Goal: Task Accomplishment & Management: Manage account settings

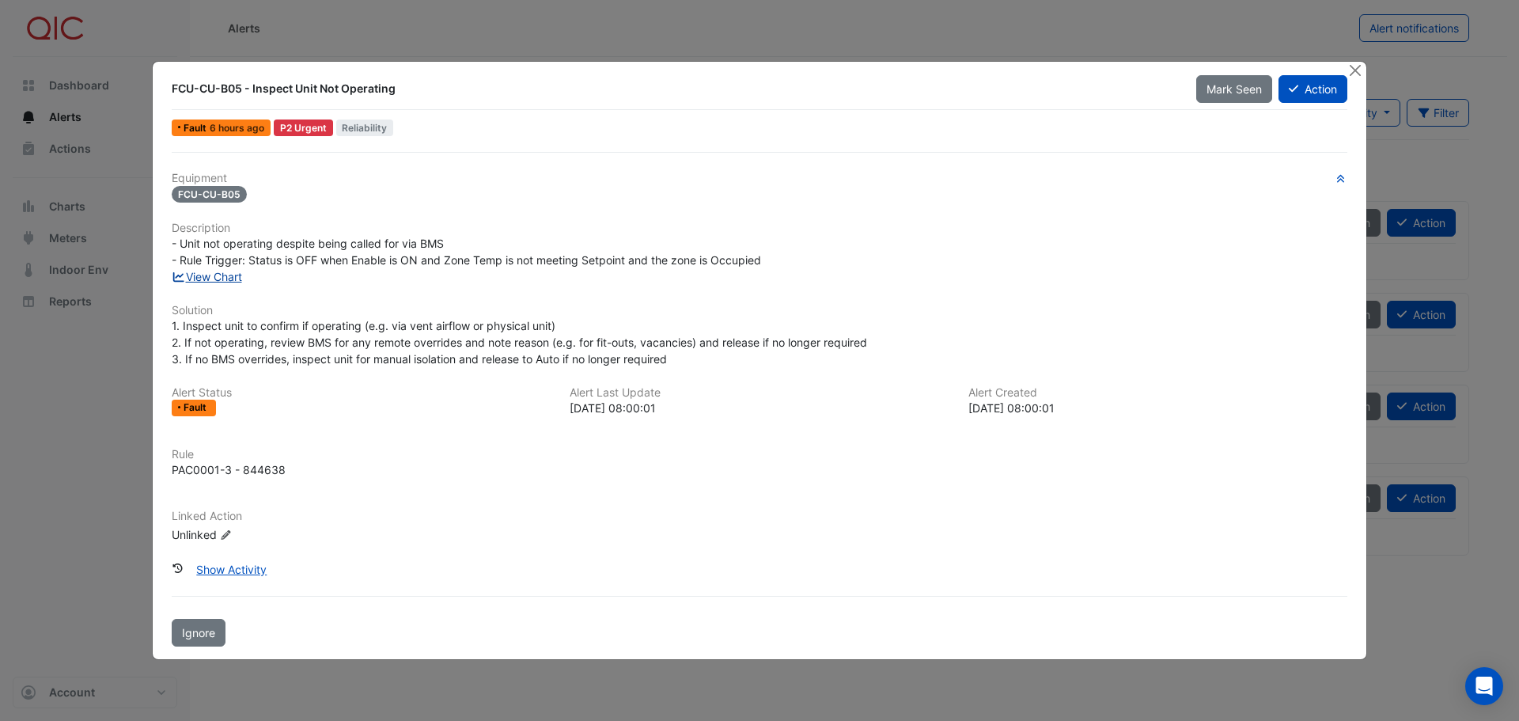
click at [225, 279] on link "View Chart" at bounding box center [207, 276] width 70 height 13
click at [1313, 93] on button "Action" at bounding box center [1313, 89] width 69 height 28
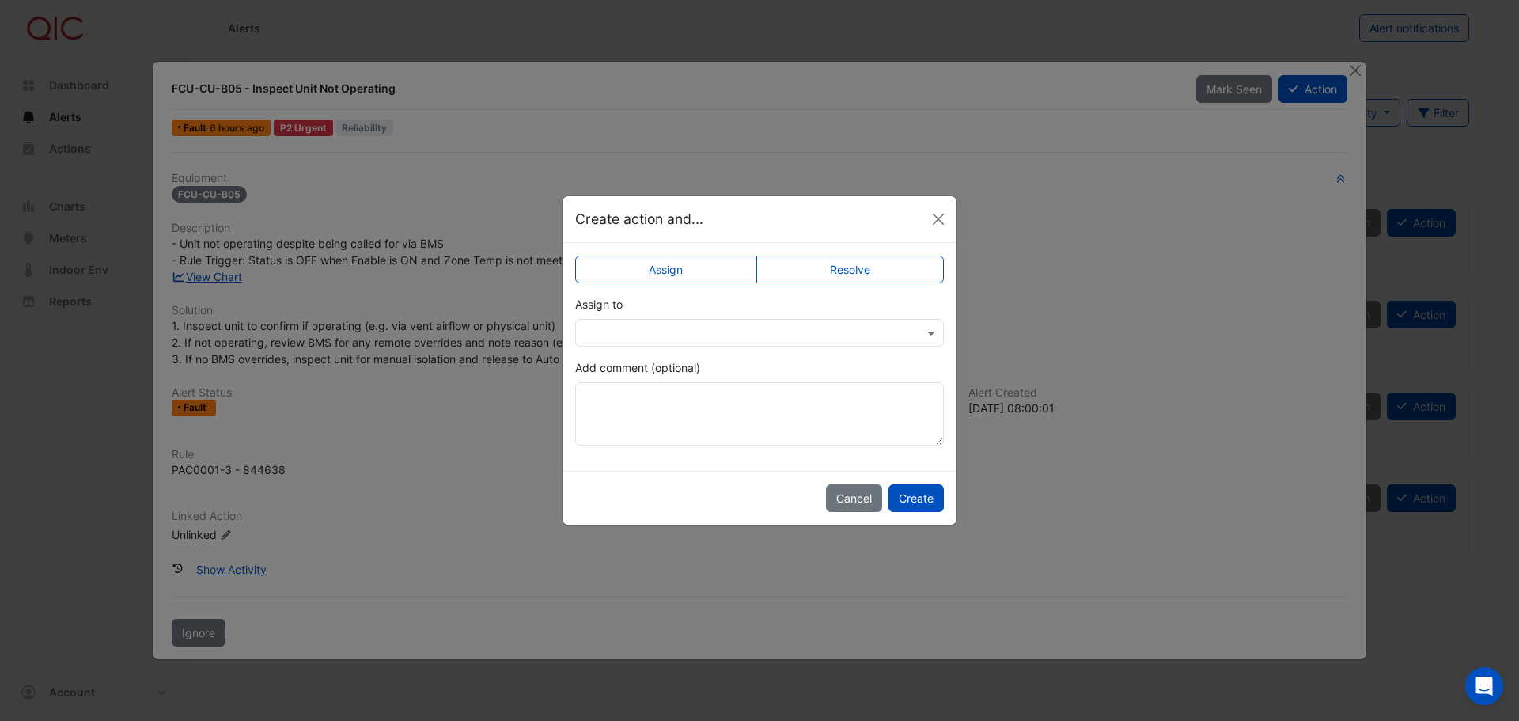
click at [662, 338] on input "text" at bounding box center [744, 333] width 320 height 17
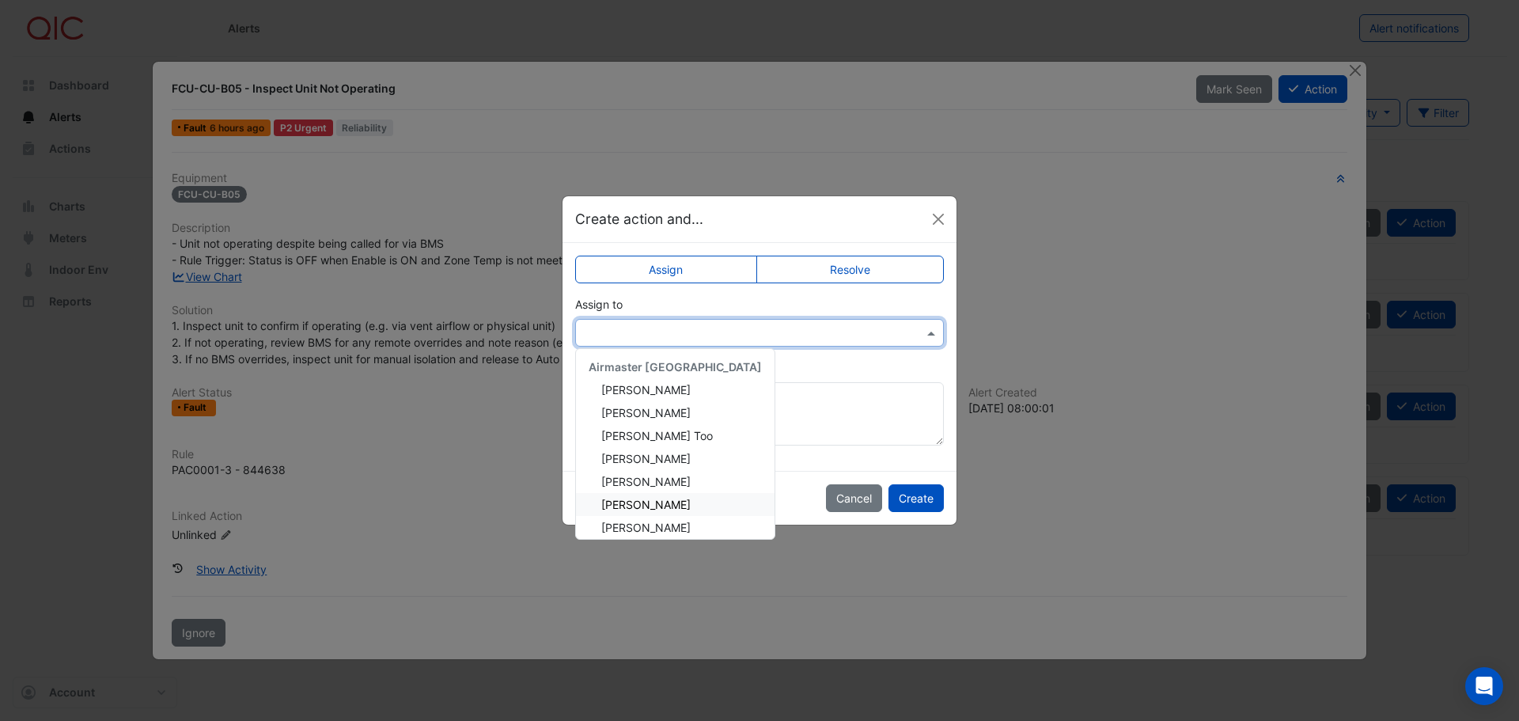
click at [646, 502] on span "[PERSON_NAME]" at bounding box center [645, 504] width 89 height 13
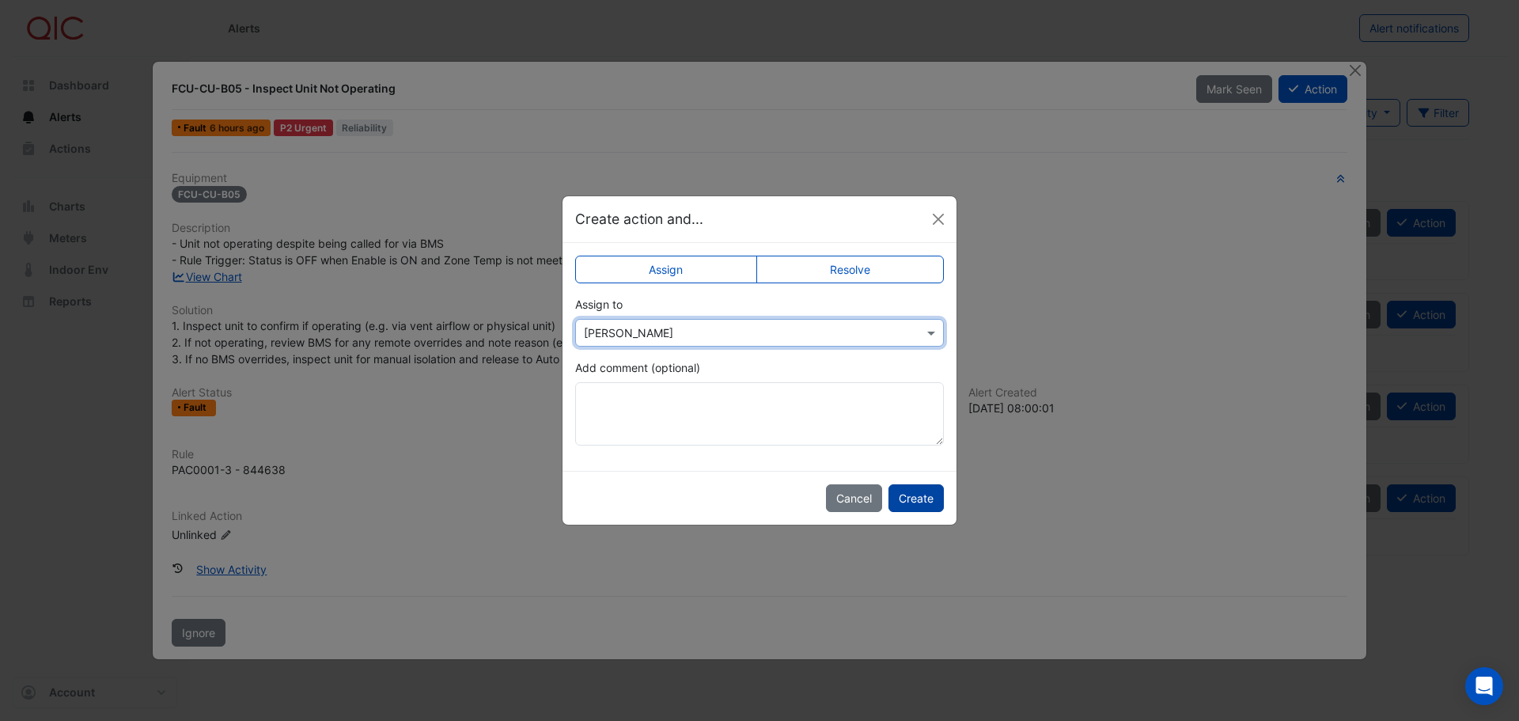
click at [920, 498] on button "Create" at bounding box center [916, 498] width 55 height 28
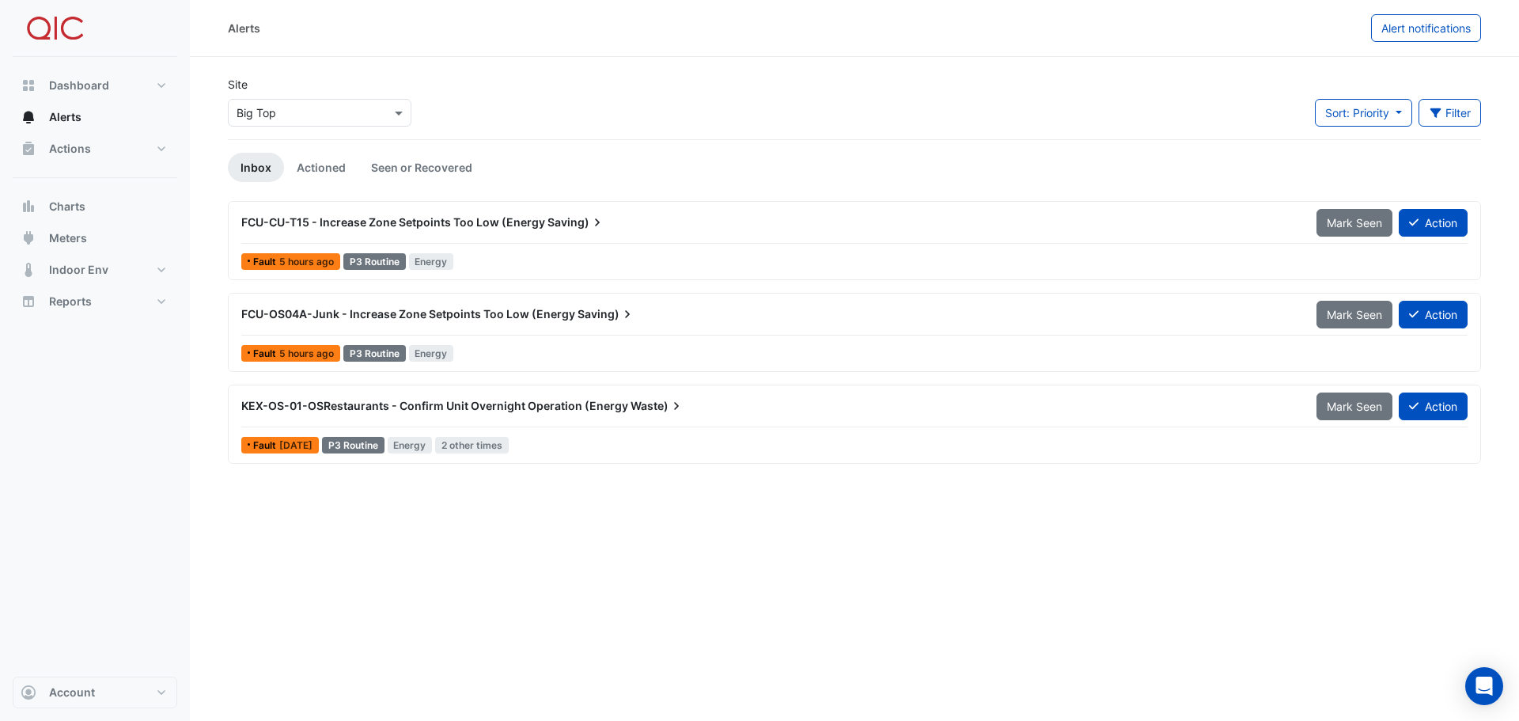
click at [356, 316] on span "FCU-OS04A-Junk - Increase Zone Setpoints Too Low (Energy" at bounding box center [408, 313] width 334 height 13
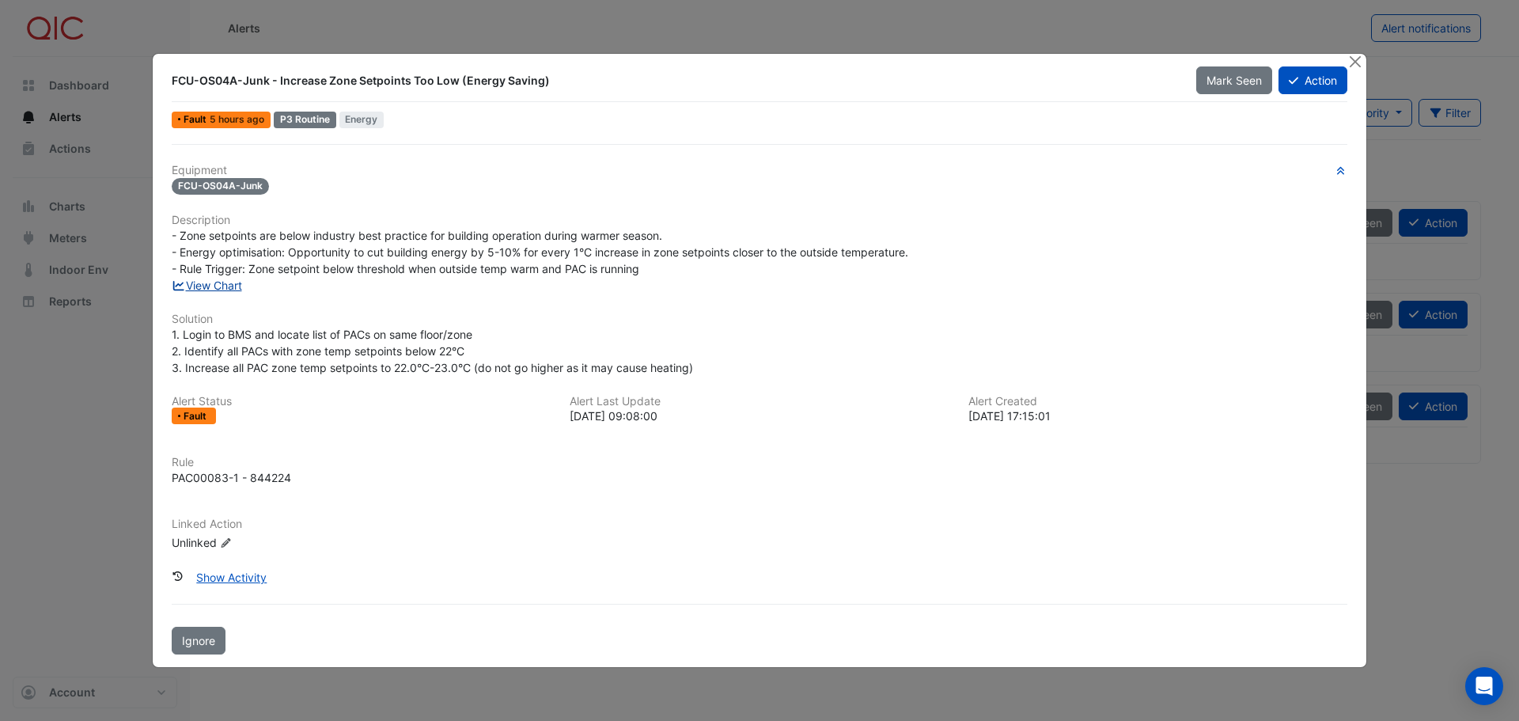
click at [207, 283] on link "View Chart" at bounding box center [207, 285] width 70 height 13
click at [1310, 81] on button "Action" at bounding box center [1313, 80] width 69 height 28
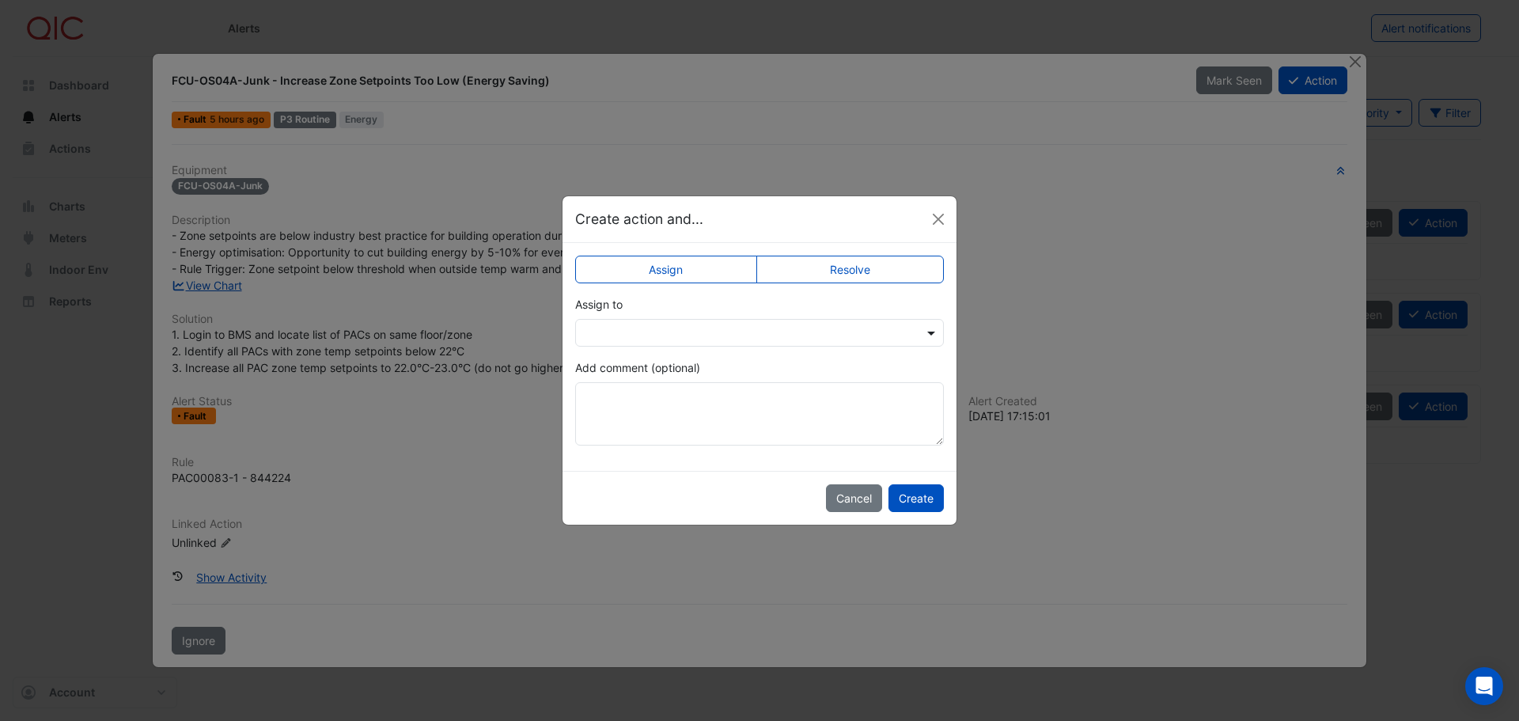
click at [934, 333] on span at bounding box center [933, 332] width 20 height 17
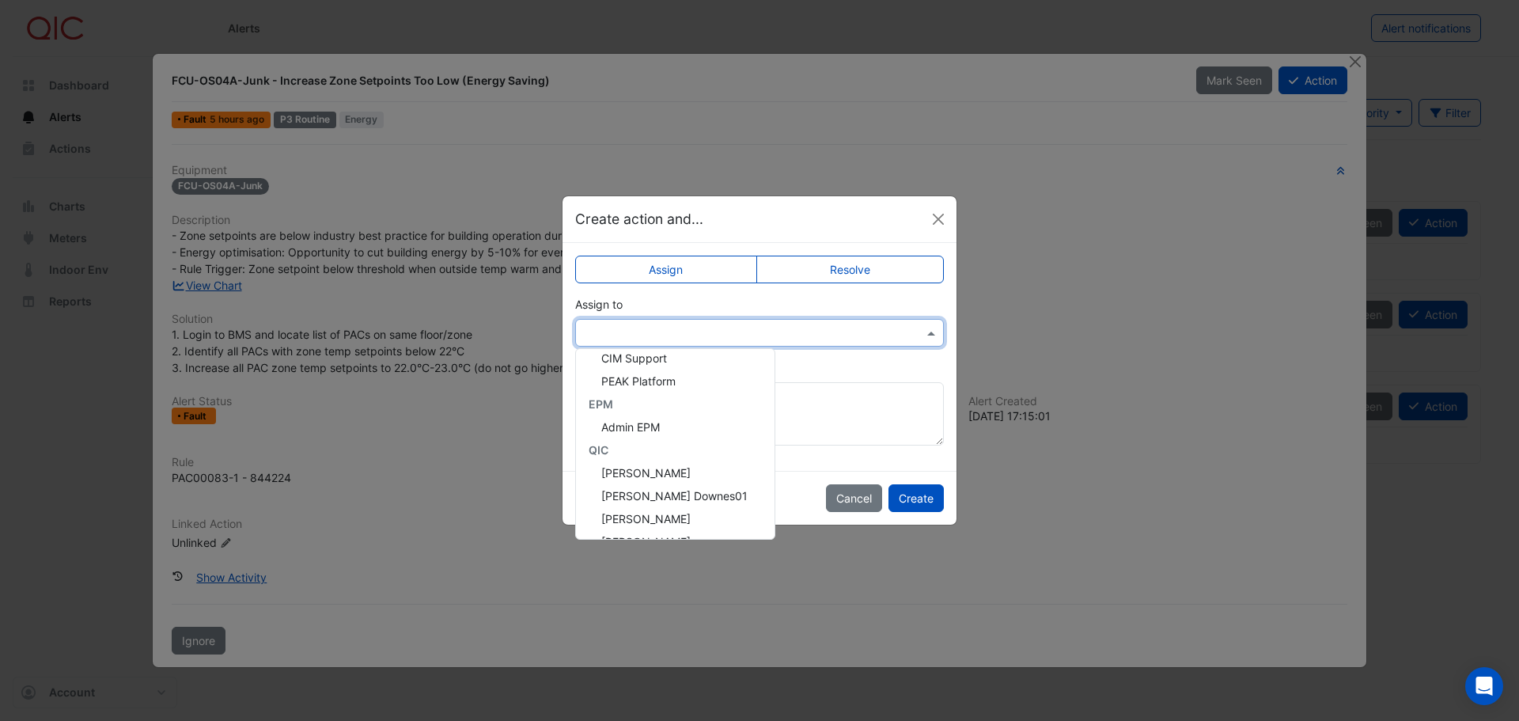
scroll to position [316, 0]
click at [641, 419] on span "[PERSON_NAME] Downes01" at bounding box center [674, 417] width 146 height 13
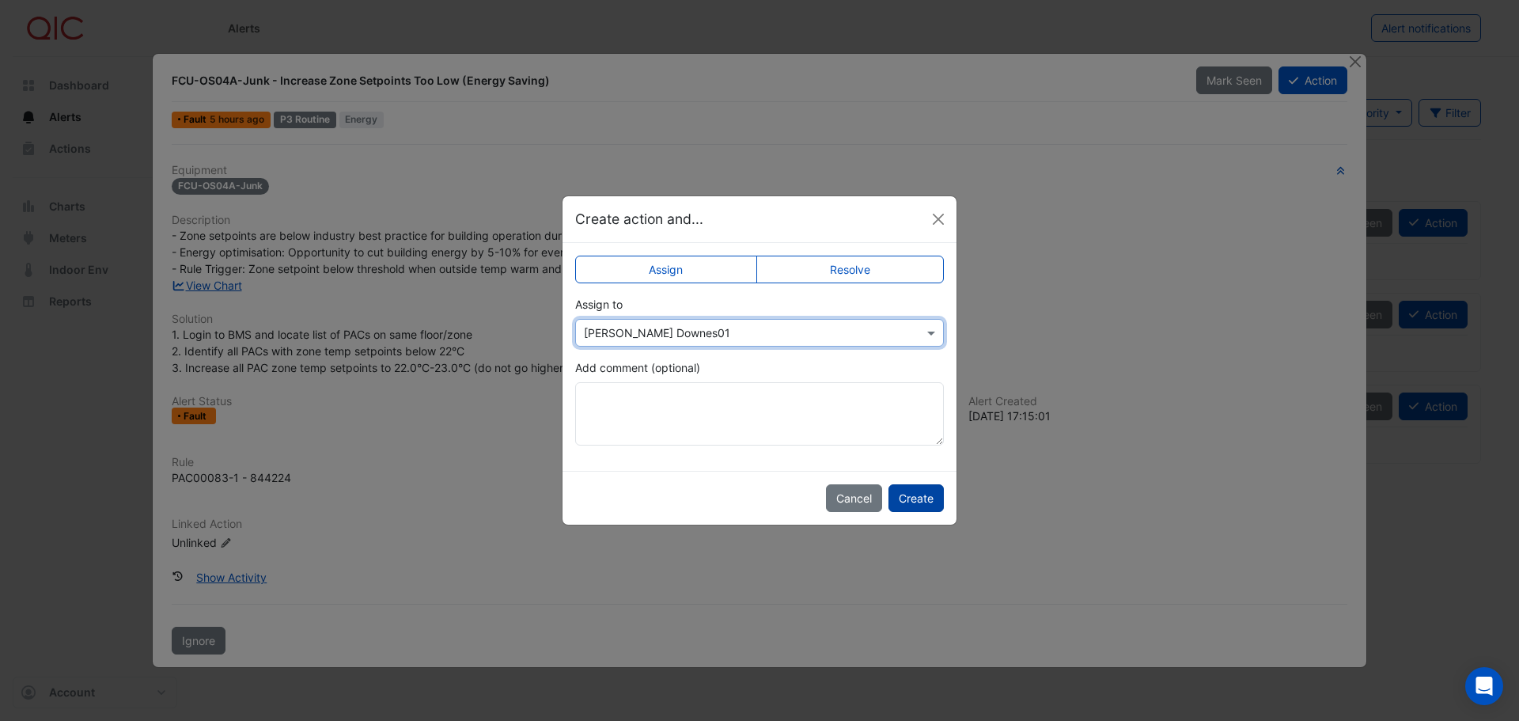
click at [926, 499] on button "Create" at bounding box center [916, 498] width 55 height 28
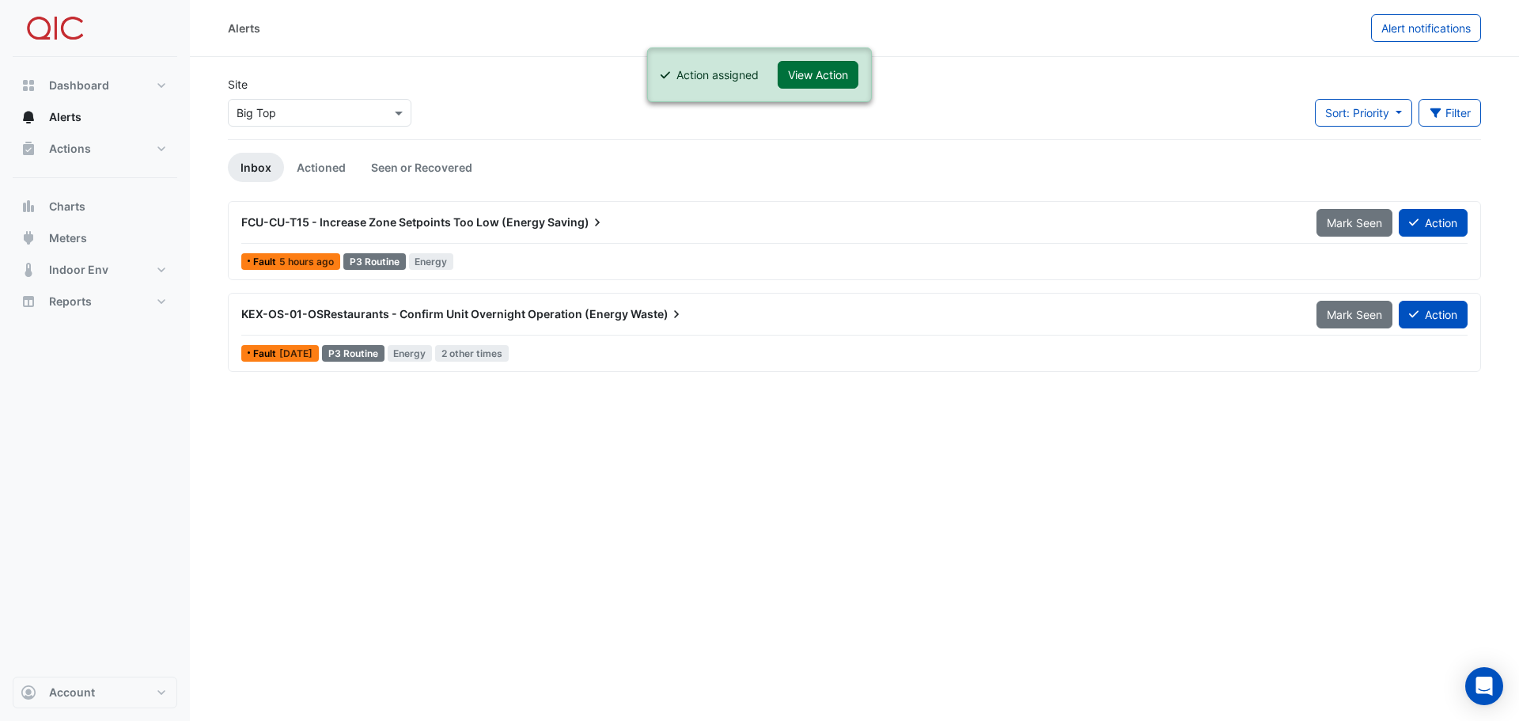
click at [818, 72] on button "View Action" at bounding box center [818, 75] width 81 height 28
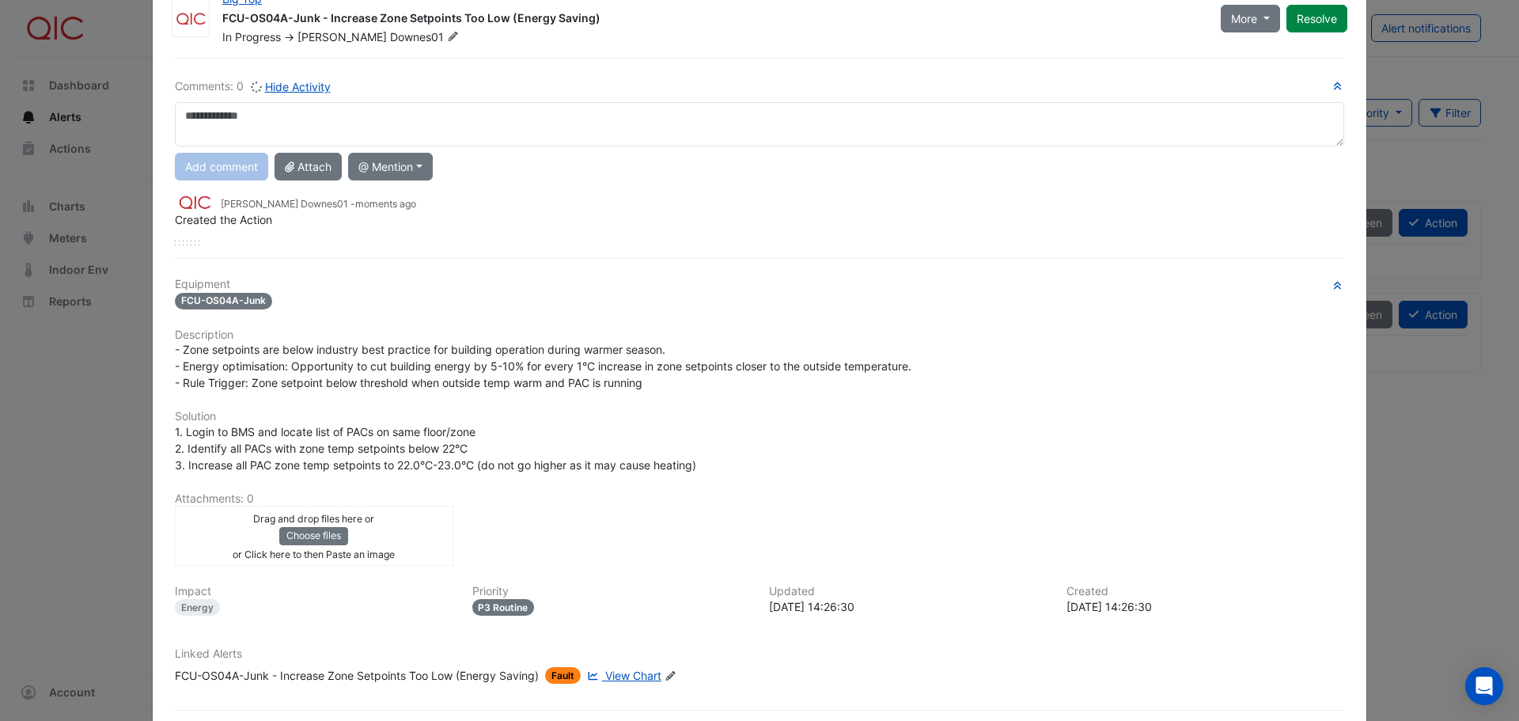
scroll to position [123, 0]
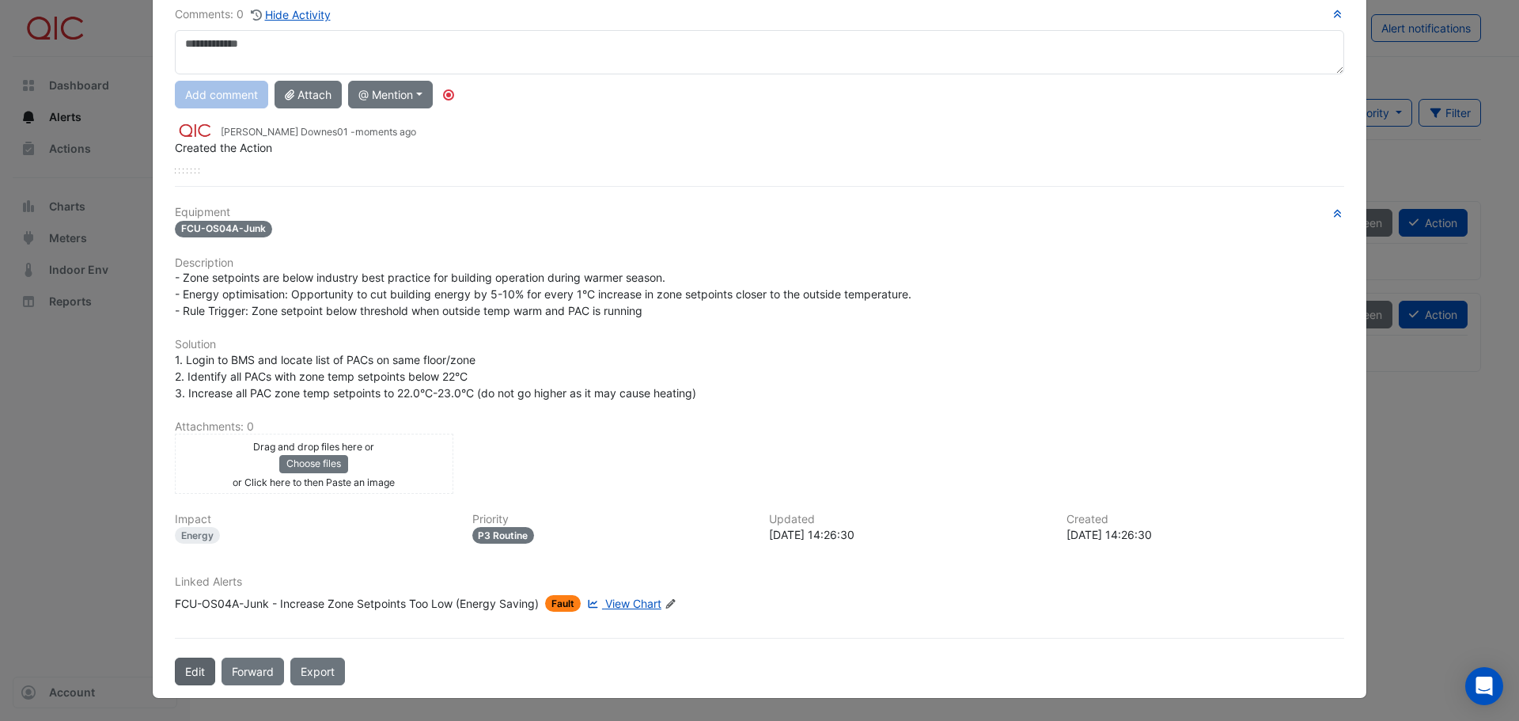
click at [188, 668] on button "Edit" at bounding box center [195, 672] width 40 height 28
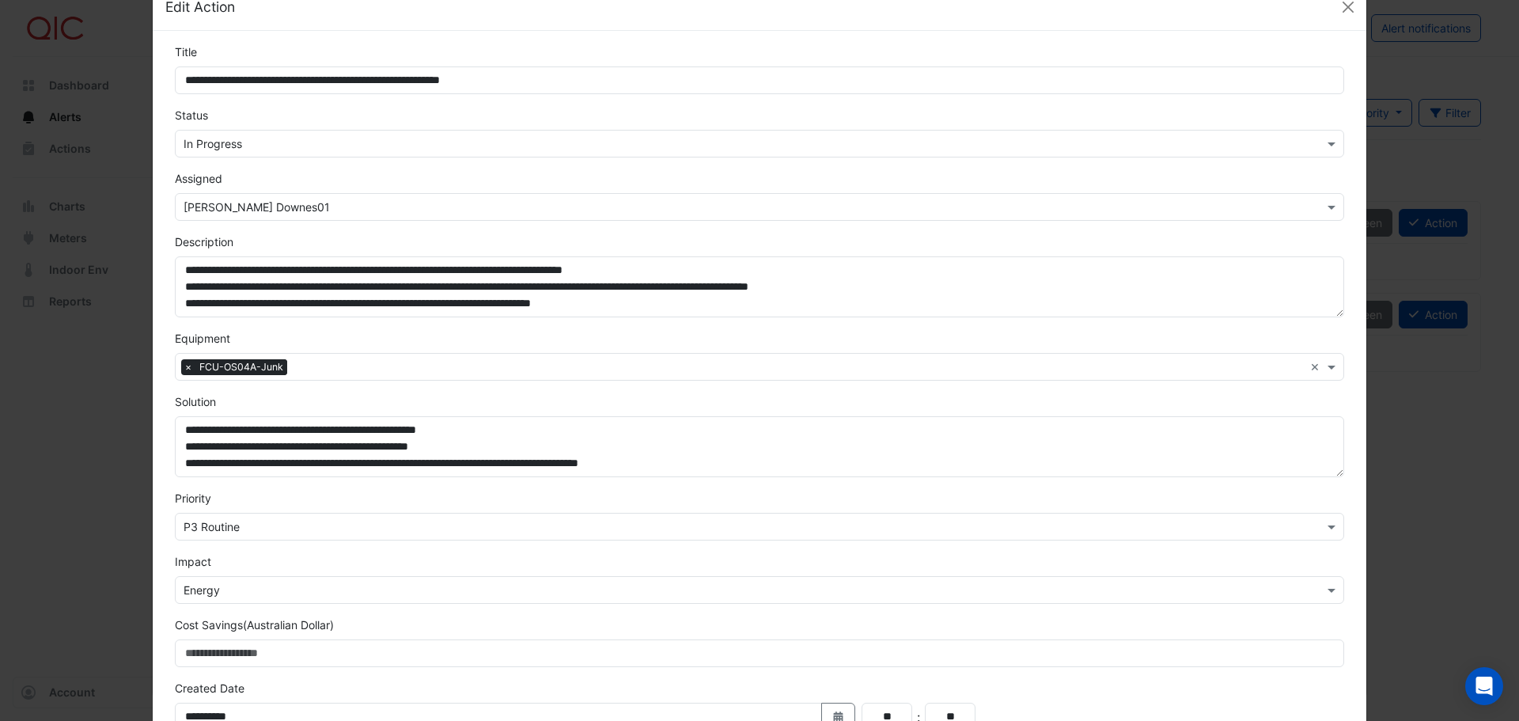
scroll to position [0, 0]
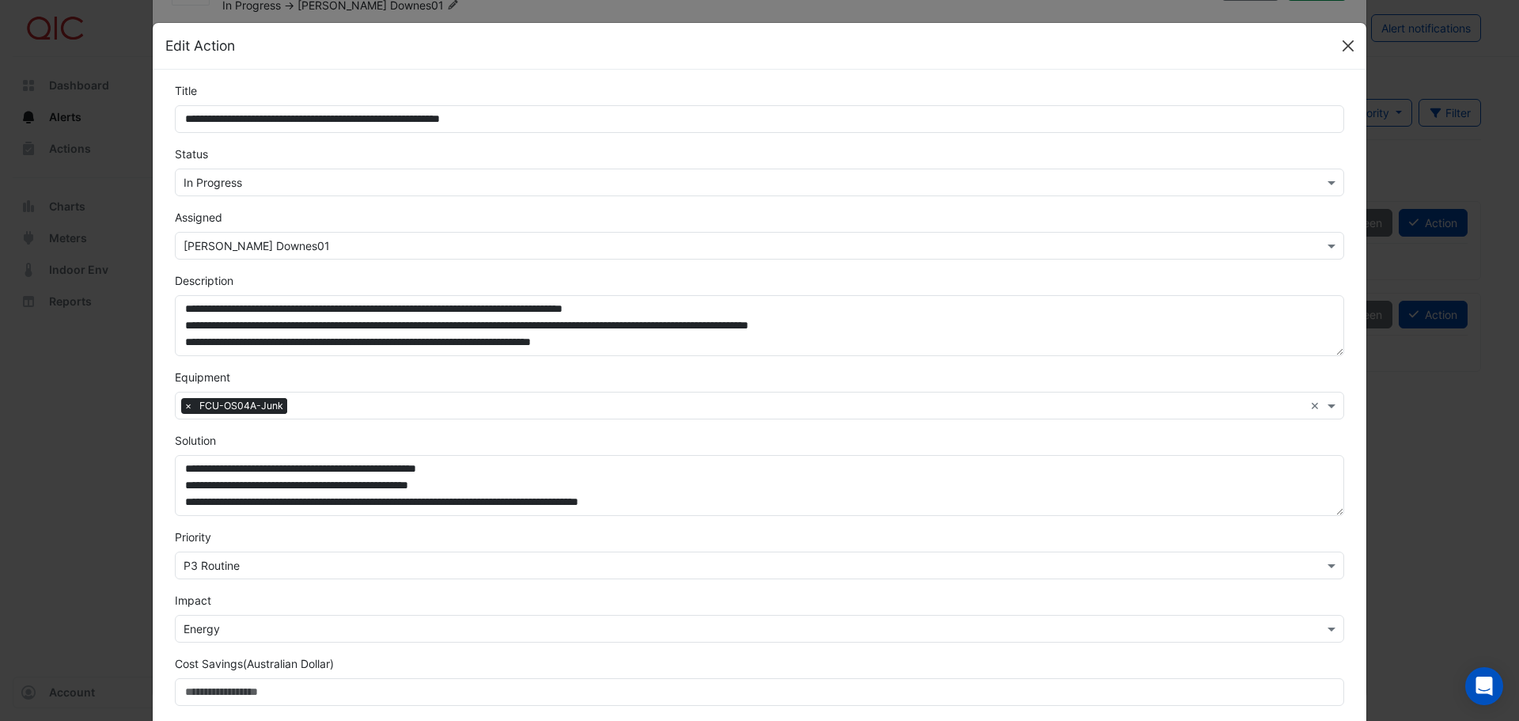
click at [1340, 42] on button "Close" at bounding box center [1348, 46] width 24 height 24
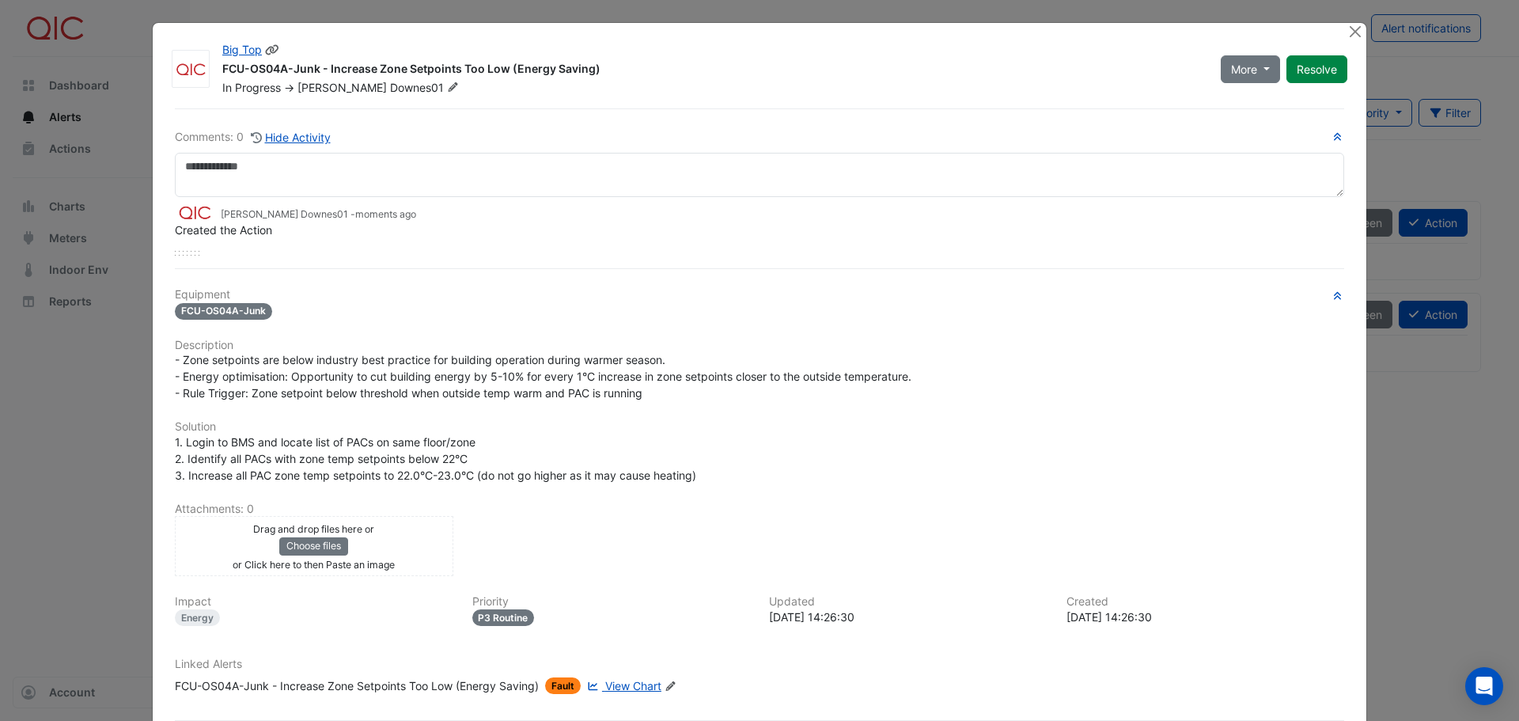
click at [1302, 69] on button "Resolve" at bounding box center [1317, 69] width 61 height 28
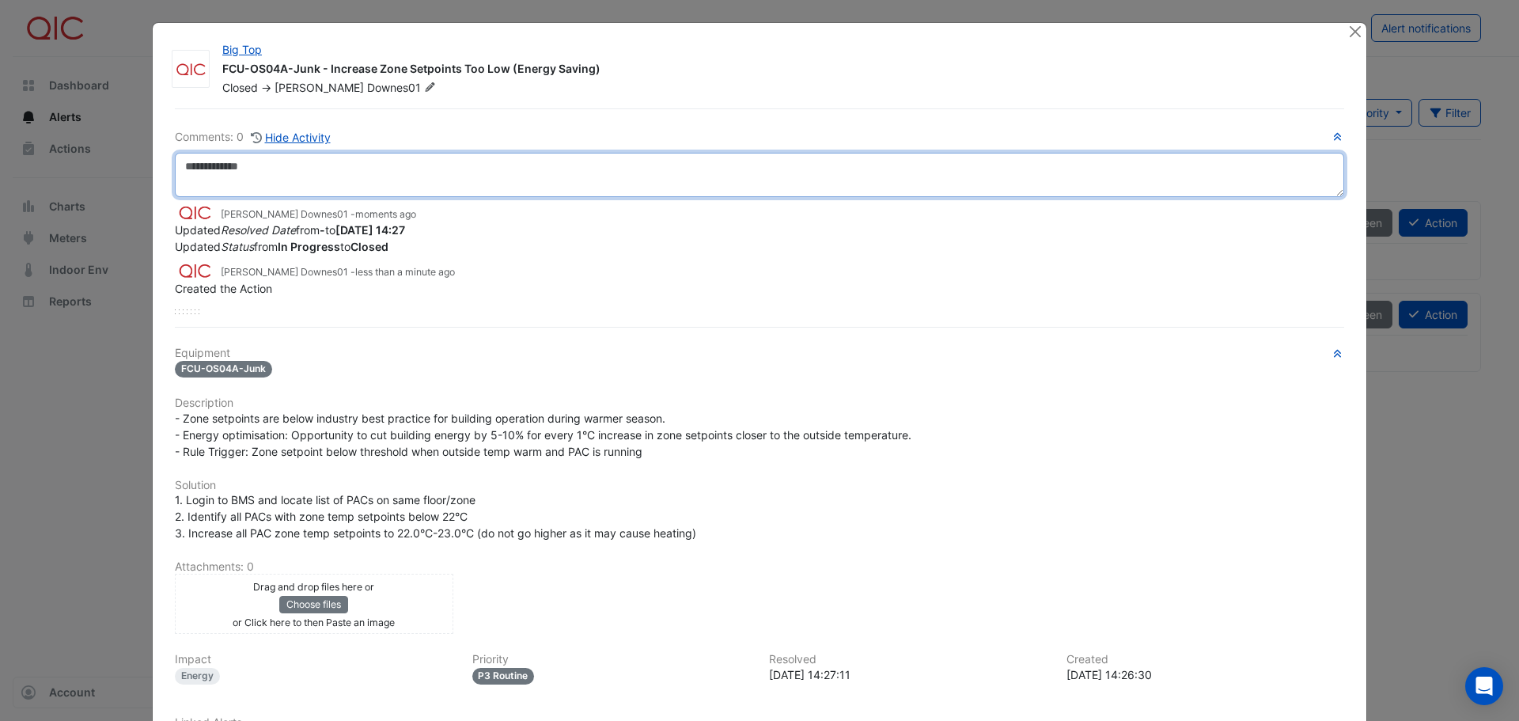
click at [206, 169] on textarea at bounding box center [759, 175] width 1169 height 44
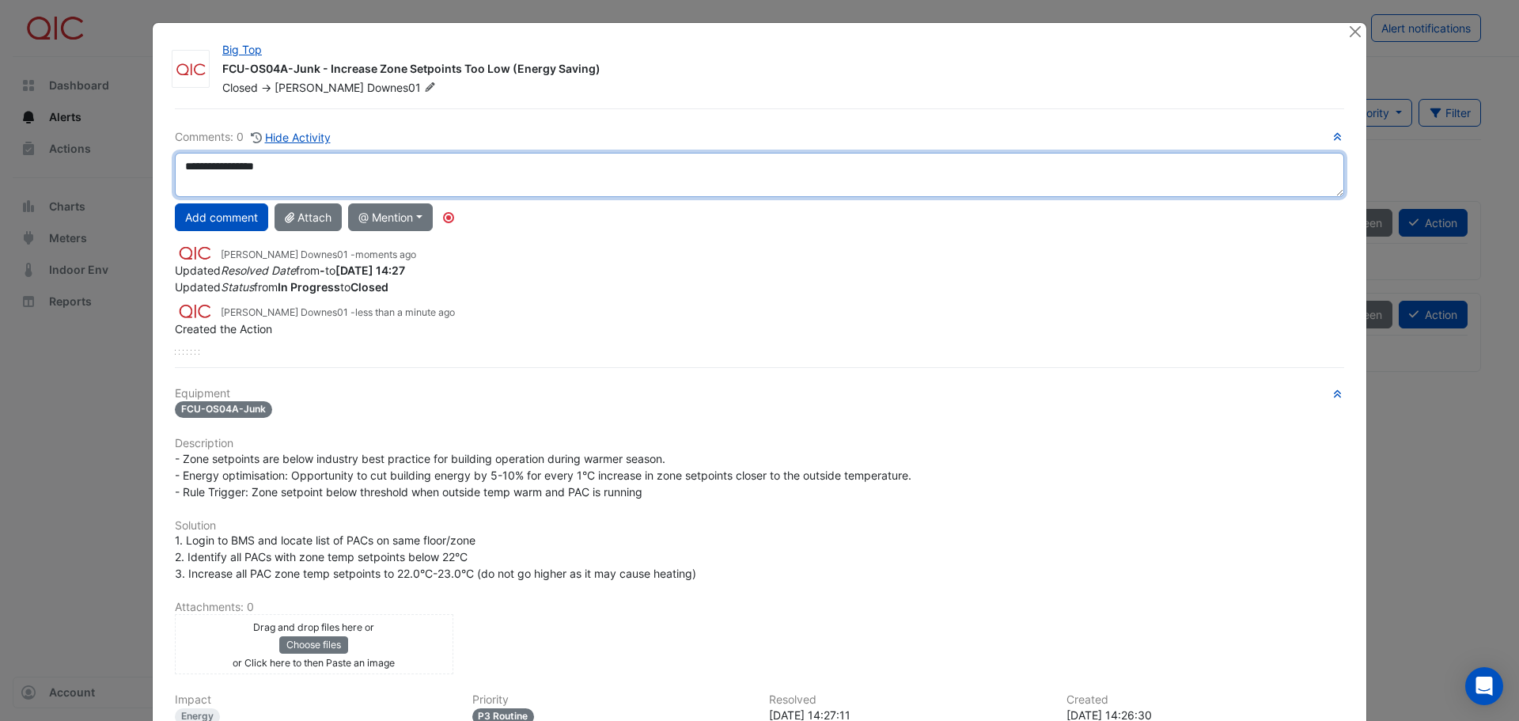
click at [189, 166] on textarea "**********" at bounding box center [759, 175] width 1169 height 44
type textarea "**********"
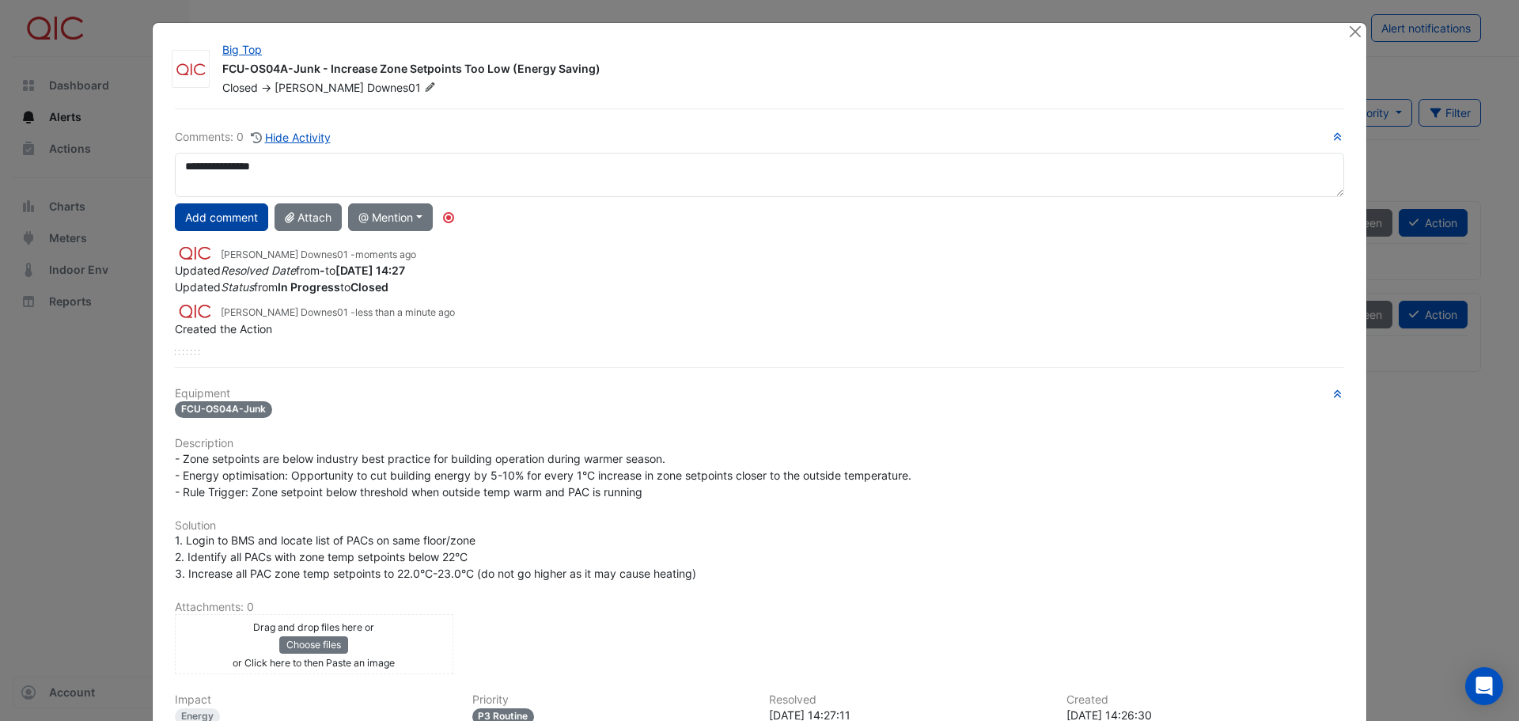
click at [241, 217] on button "Add comment" at bounding box center [221, 217] width 93 height 28
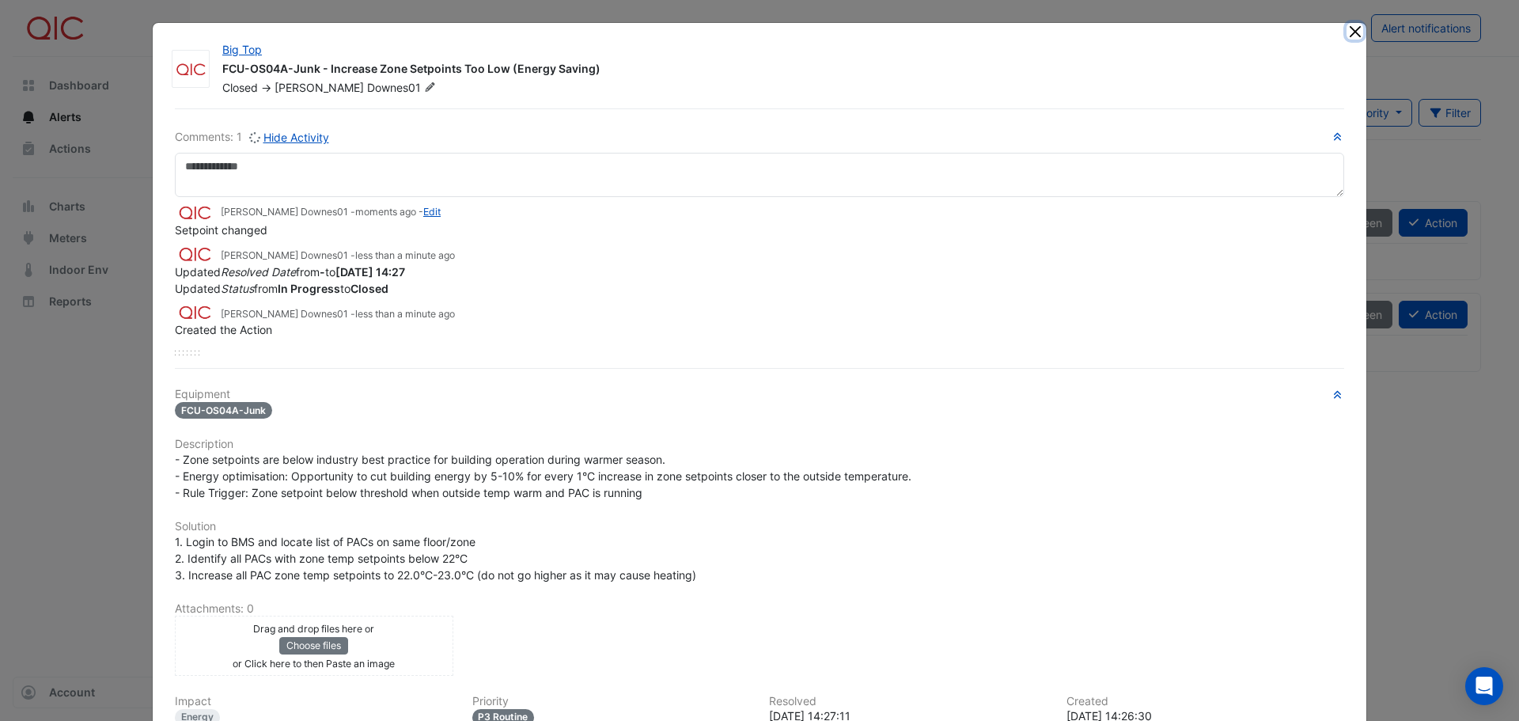
click at [1347, 27] on button "Close" at bounding box center [1355, 31] width 17 height 17
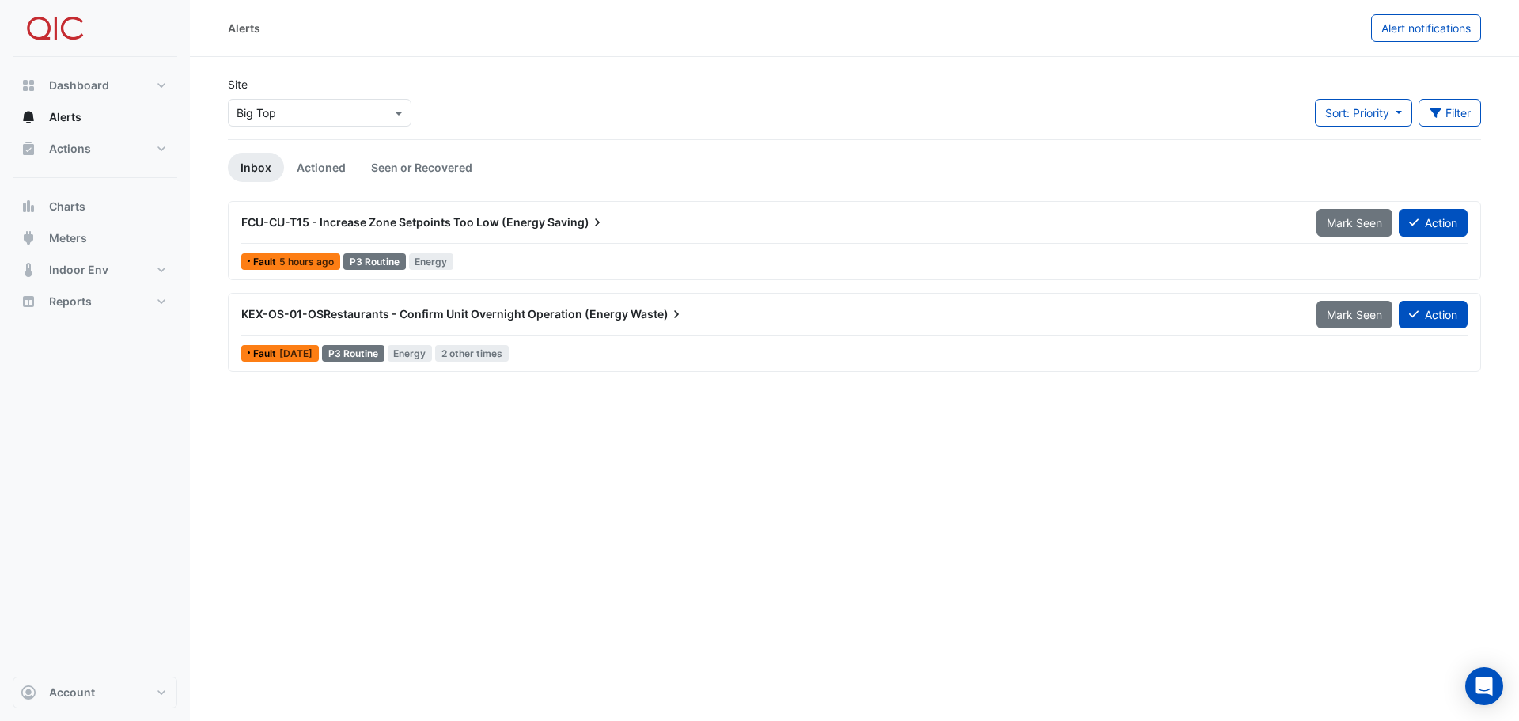
click at [424, 224] on span "FCU-CU-T15 - Increase Zone Setpoints Too Low (Energy" at bounding box center [393, 221] width 304 height 13
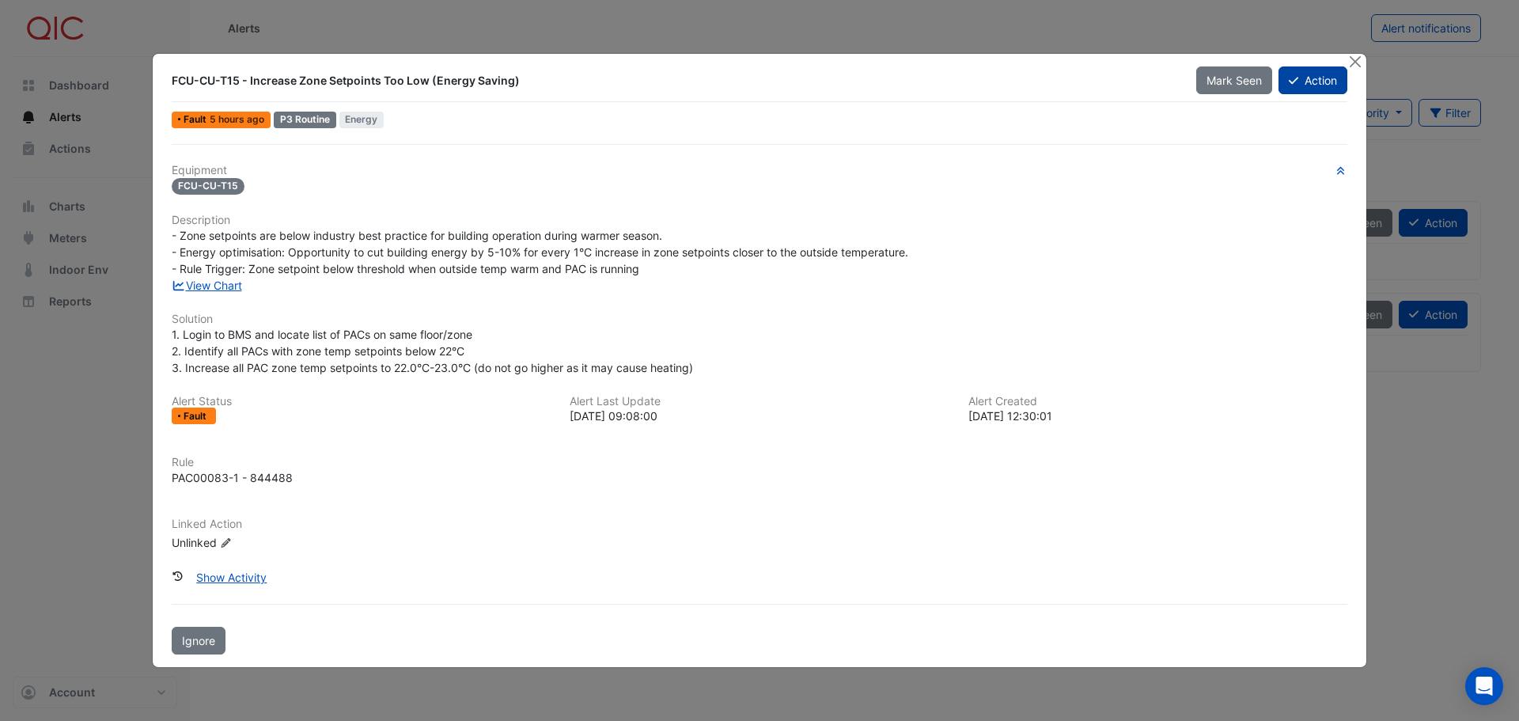
click at [1308, 82] on button "Action" at bounding box center [1313, 80] width 69 height 28
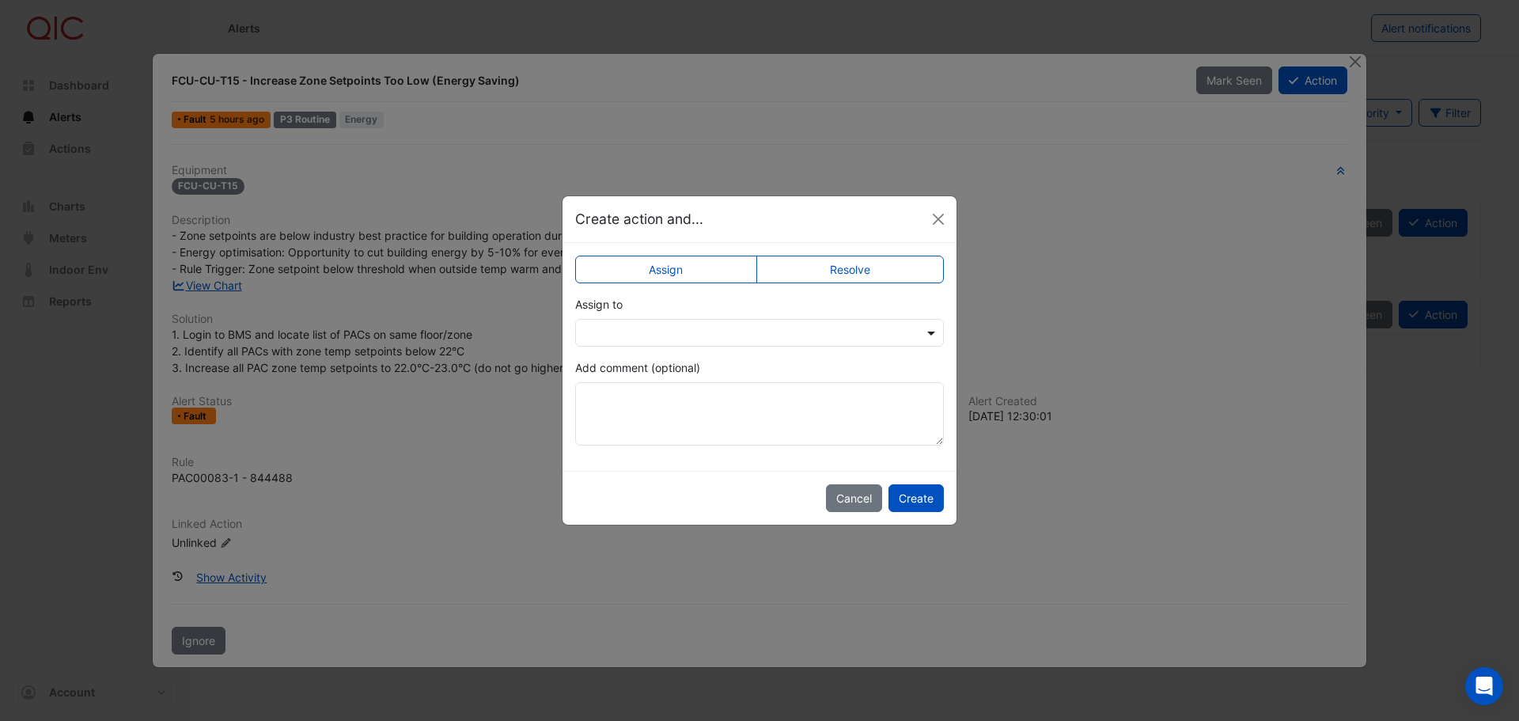
click at [927, 328] on span at bounding box center [933, 332] width 20 height 17
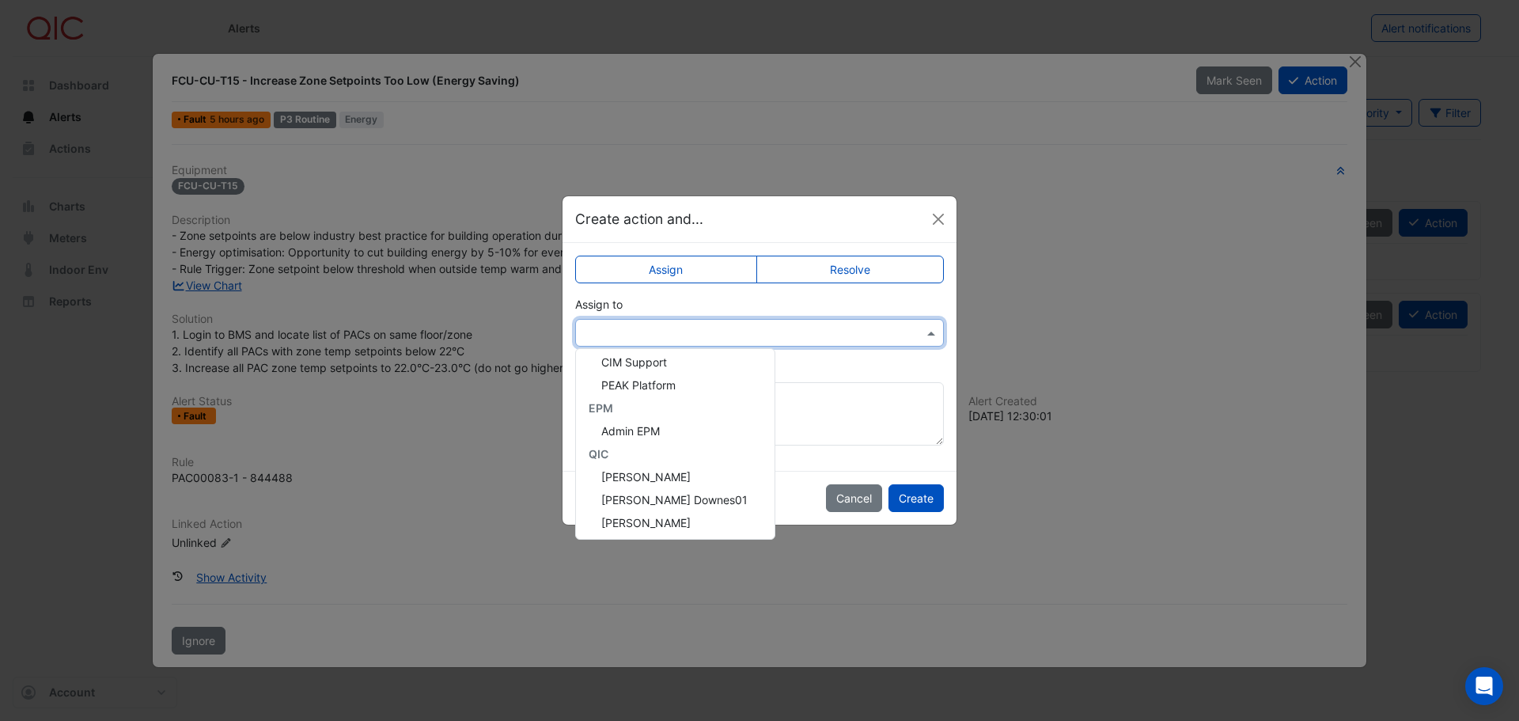
scroll to position [237, 0]
click at [632, 495] on span "[PERSON_NAME] Downes01" at bounding box center [674, 496] width 146 height 13
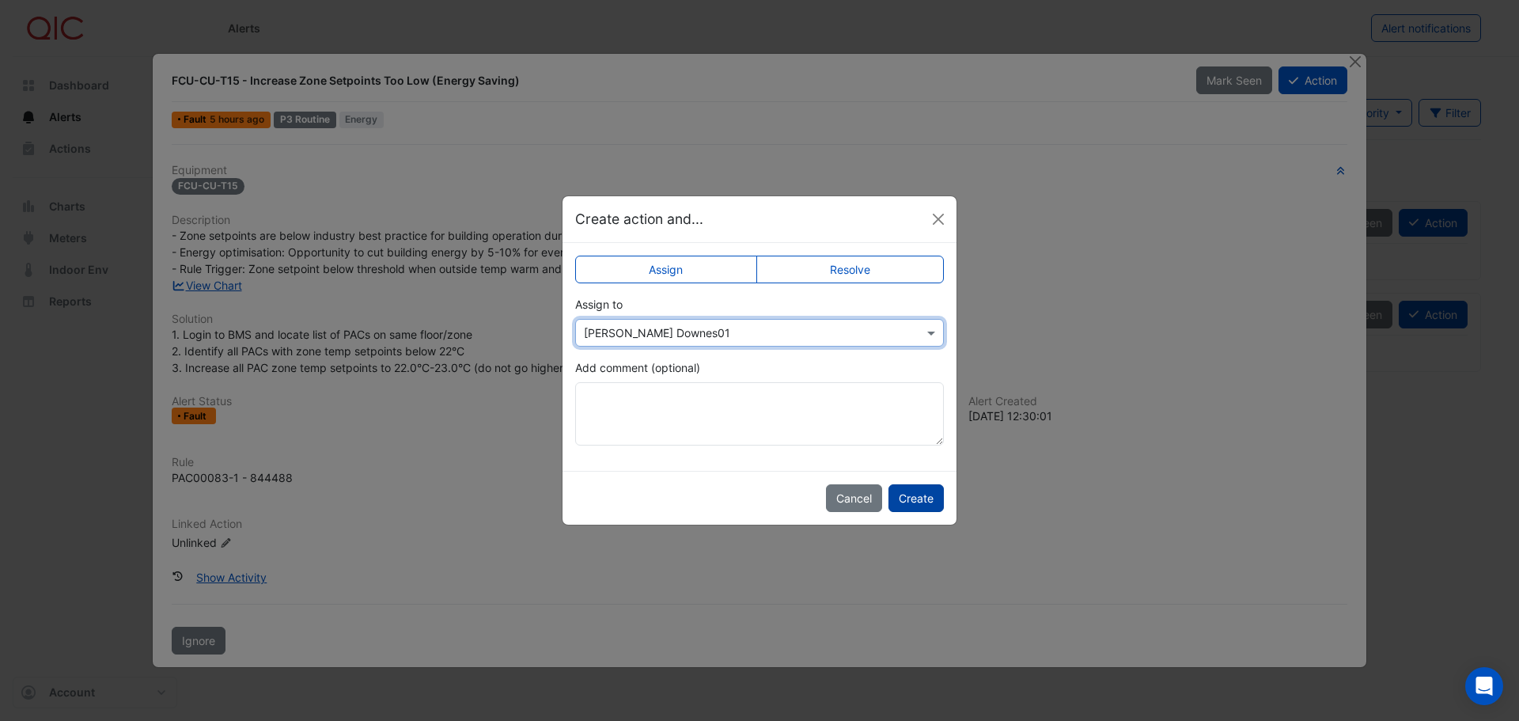
click at [912, 491] on button "Create" at bounding box center [916, 498] width 55 height 28
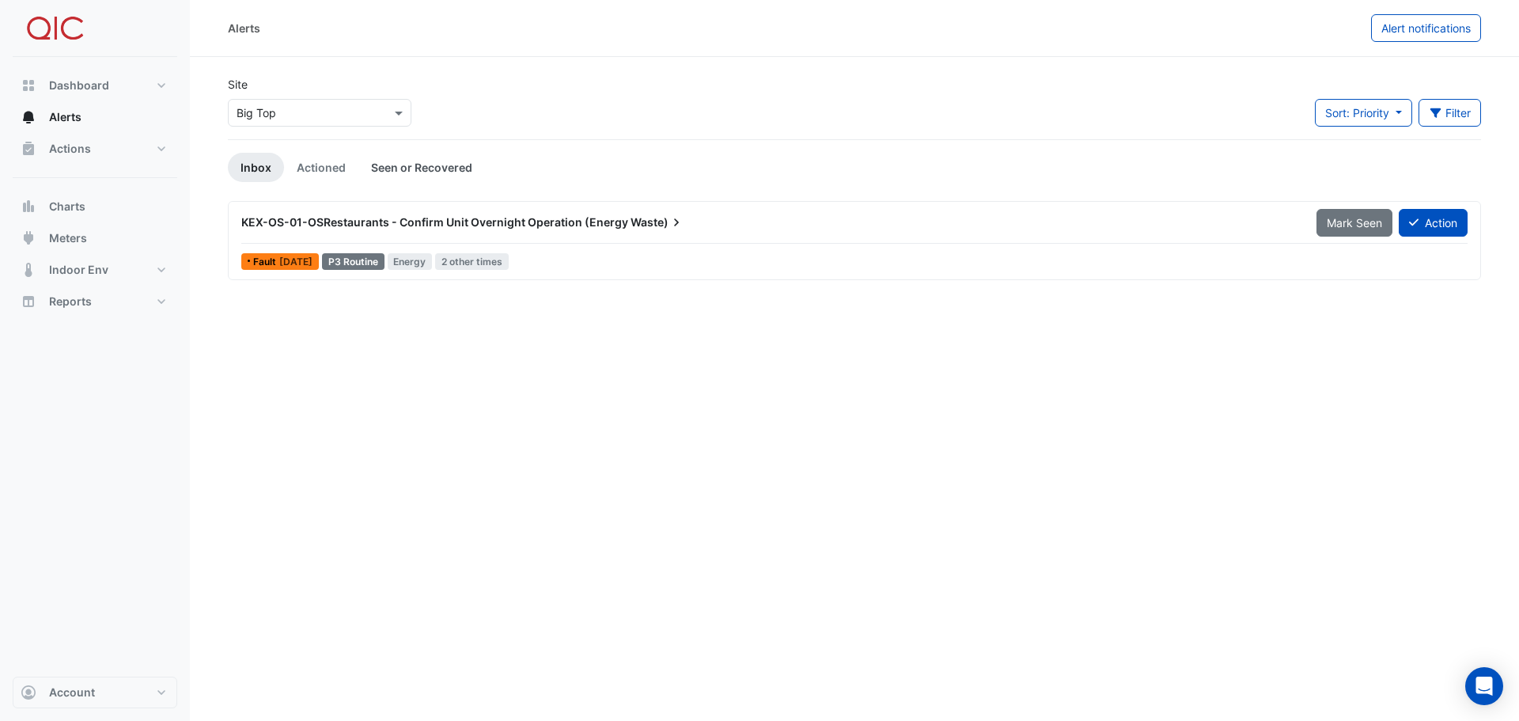
click at [403, 169] on link "Seen or Recovered" at bounding box center [421, 167] width 127 height 29
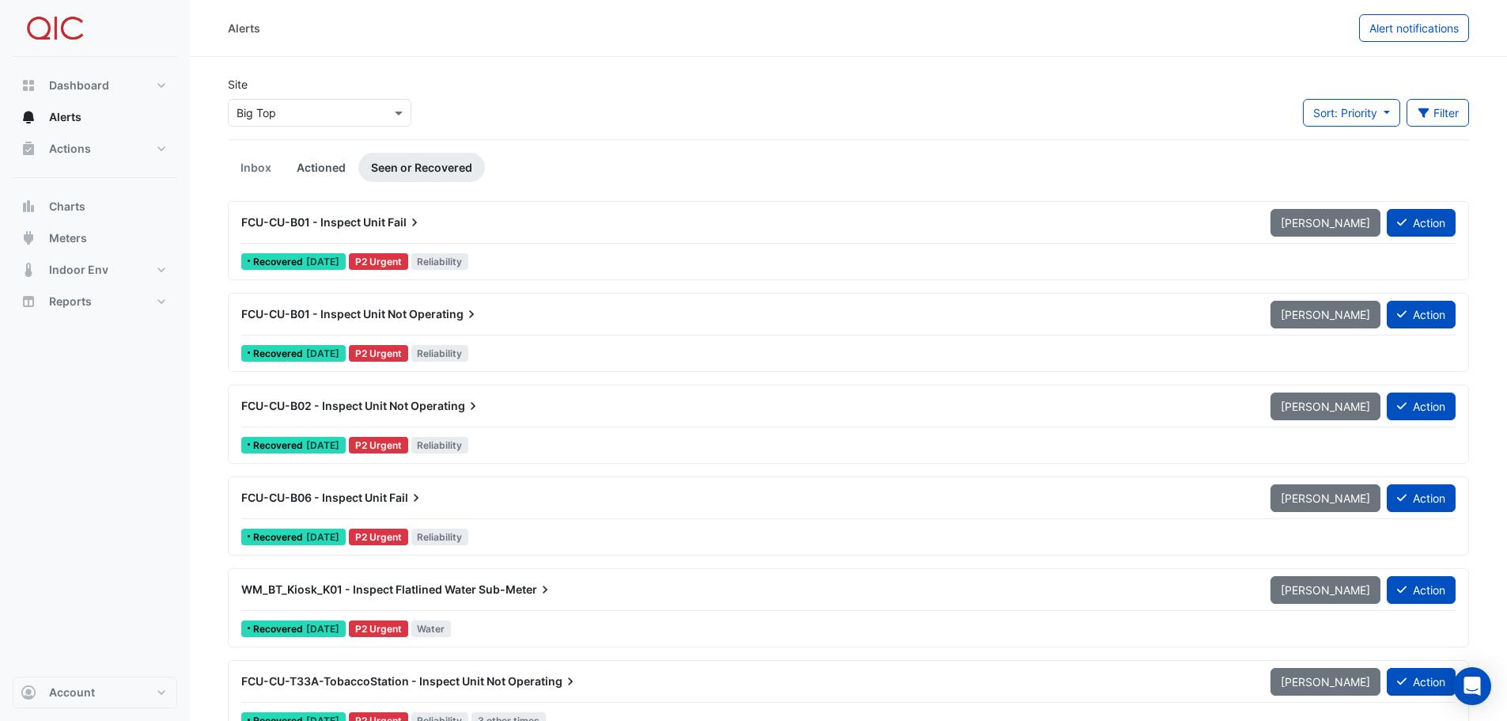
click at [325, 168] on link "Actioned" at bounding box center [321, 167] width 74 height 29
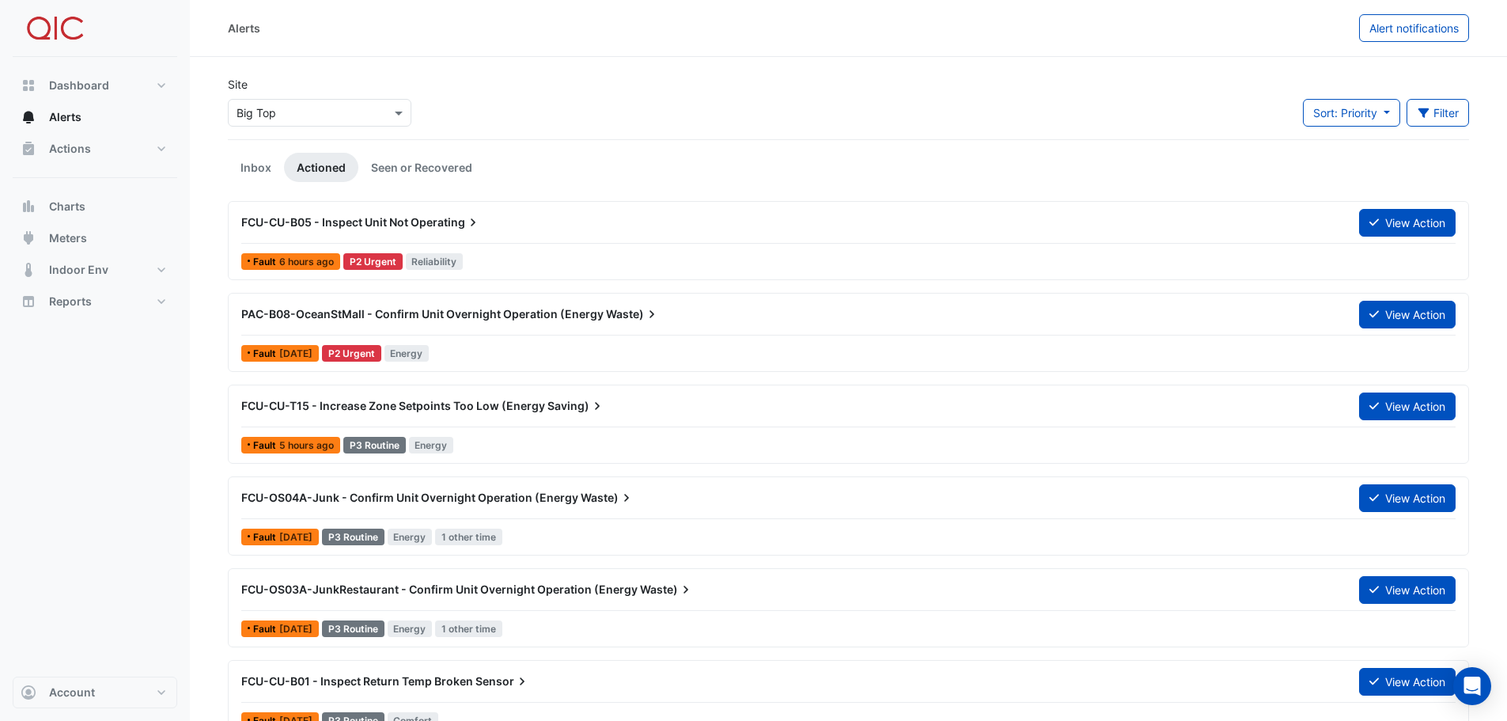
click at [408, 406] on span "FCU-CU-T15 - Increase Zone Setpoints Too Low (Energy" at bounding box center [393, 405] width 304 height 13
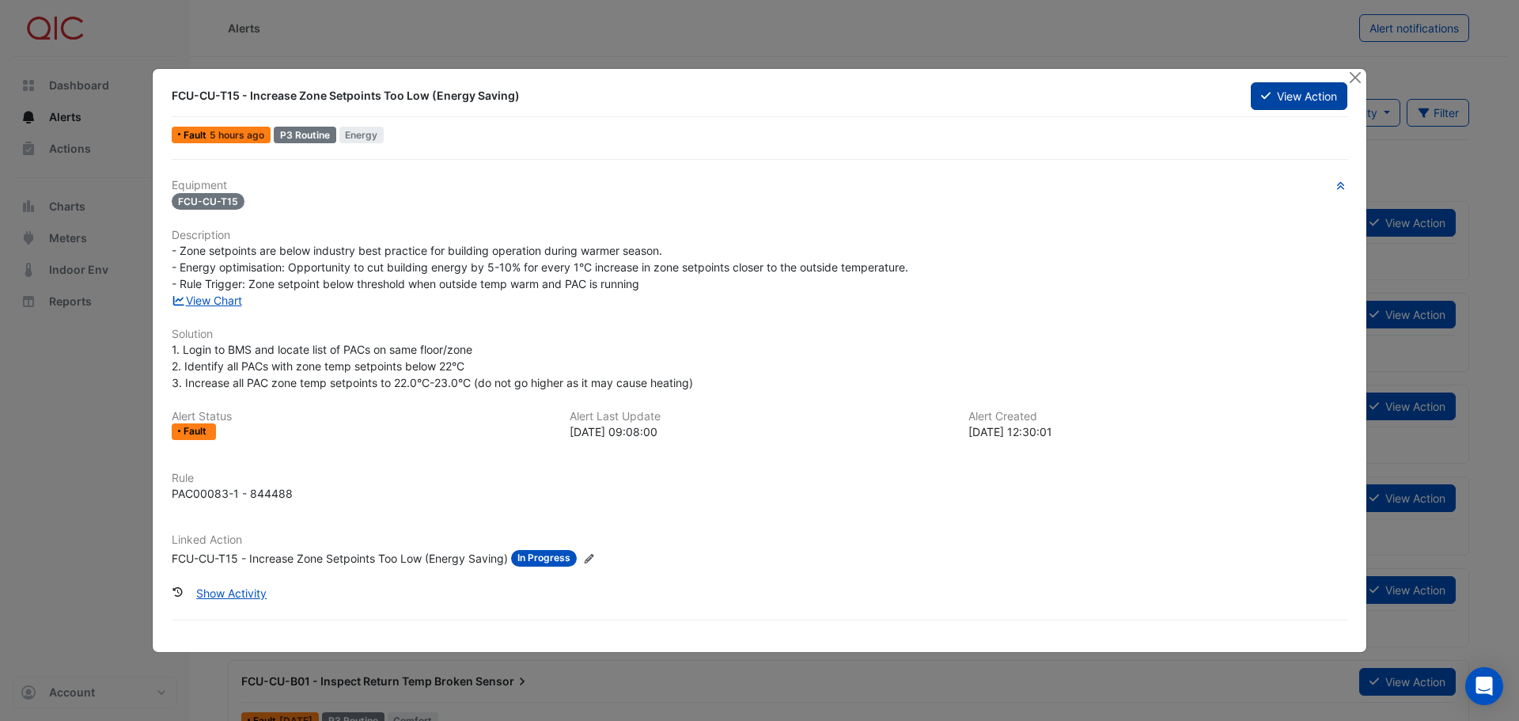
click at [1282, 98] on button "View Action" at bounding box center [1299, 96] width 97 height 28
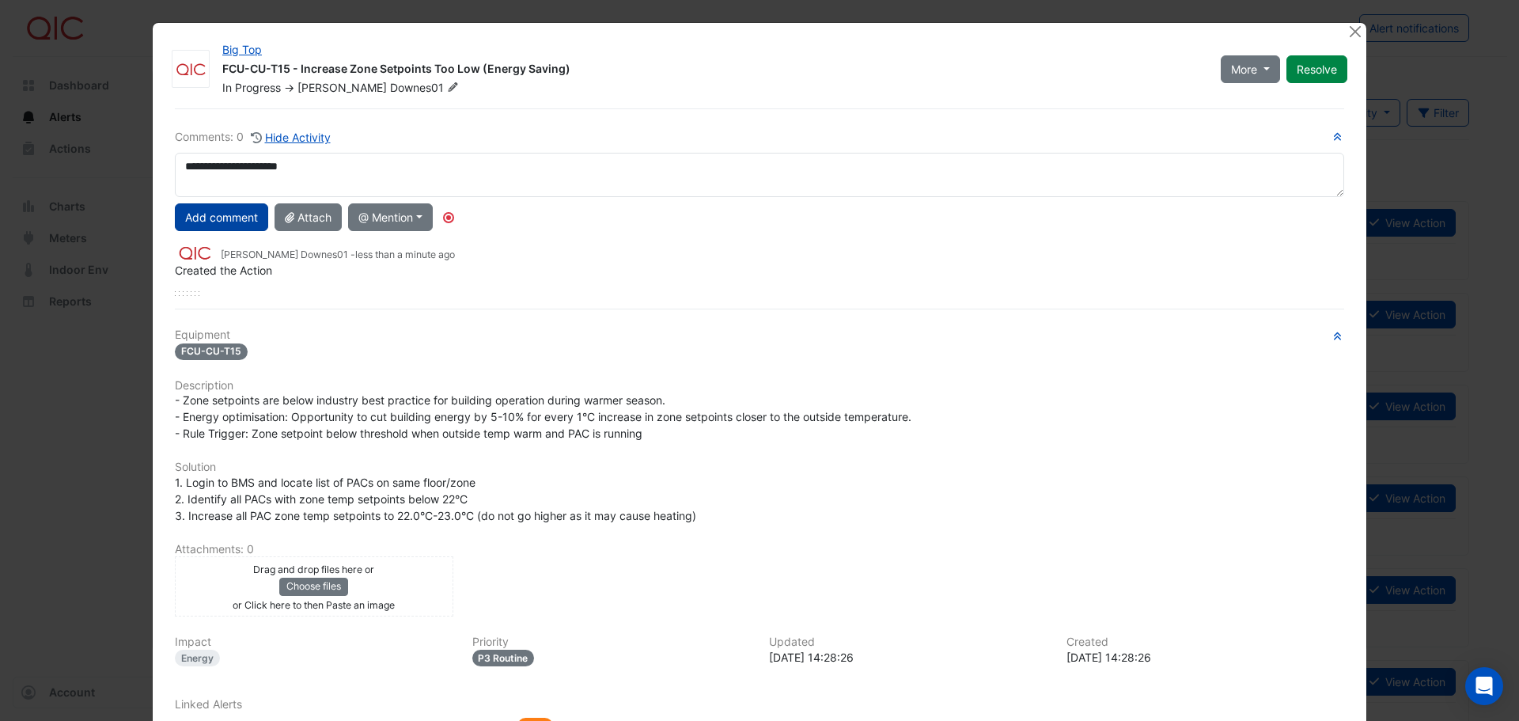
type textarea "**********"
click at [223, 219] on button "Add comment" at bounding box center [221, 217] width 93 height 28
click at [1313, 75] on button "Resolve" at bounding box center [1317, 69] width 61 height 28
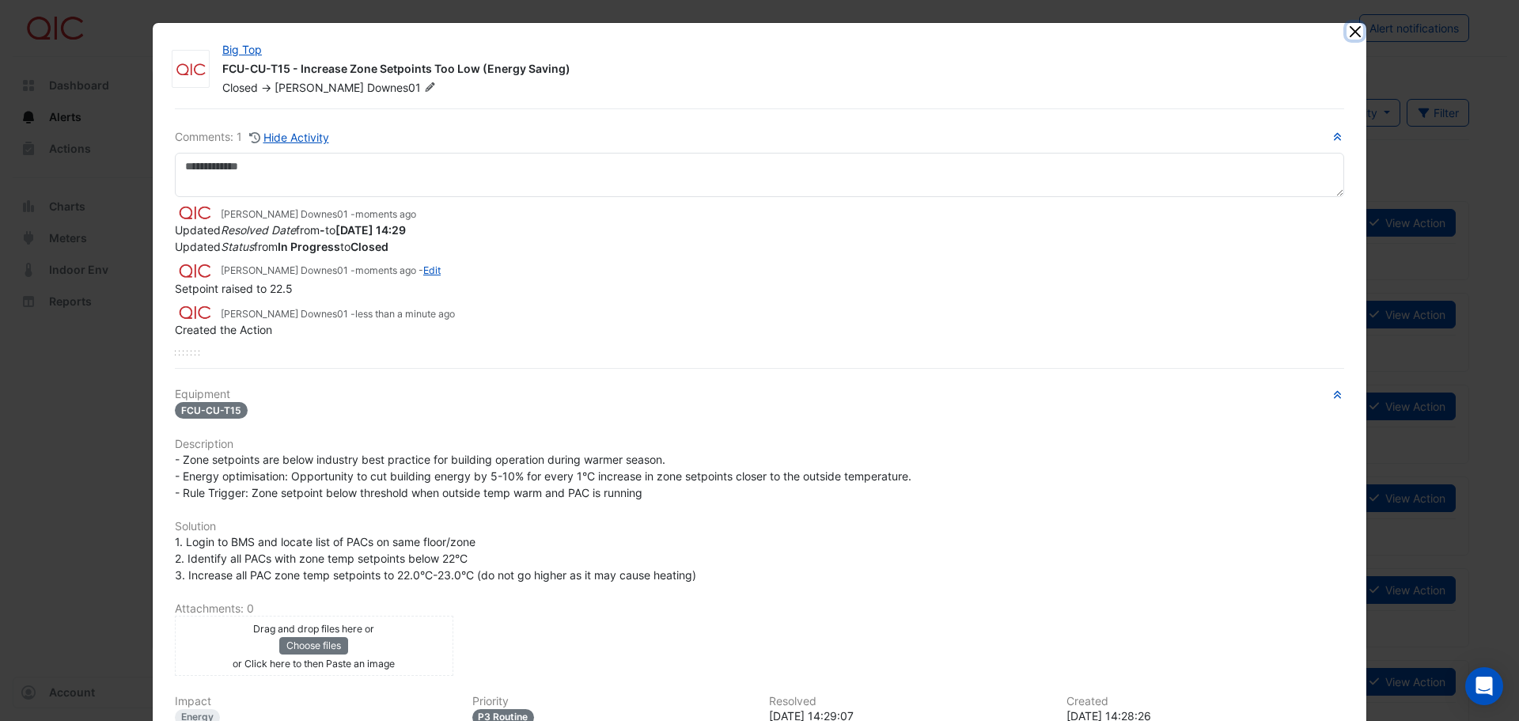
click at [1349, 32] on button "Close" at bounding box center [1355, 31] width 17 height 17
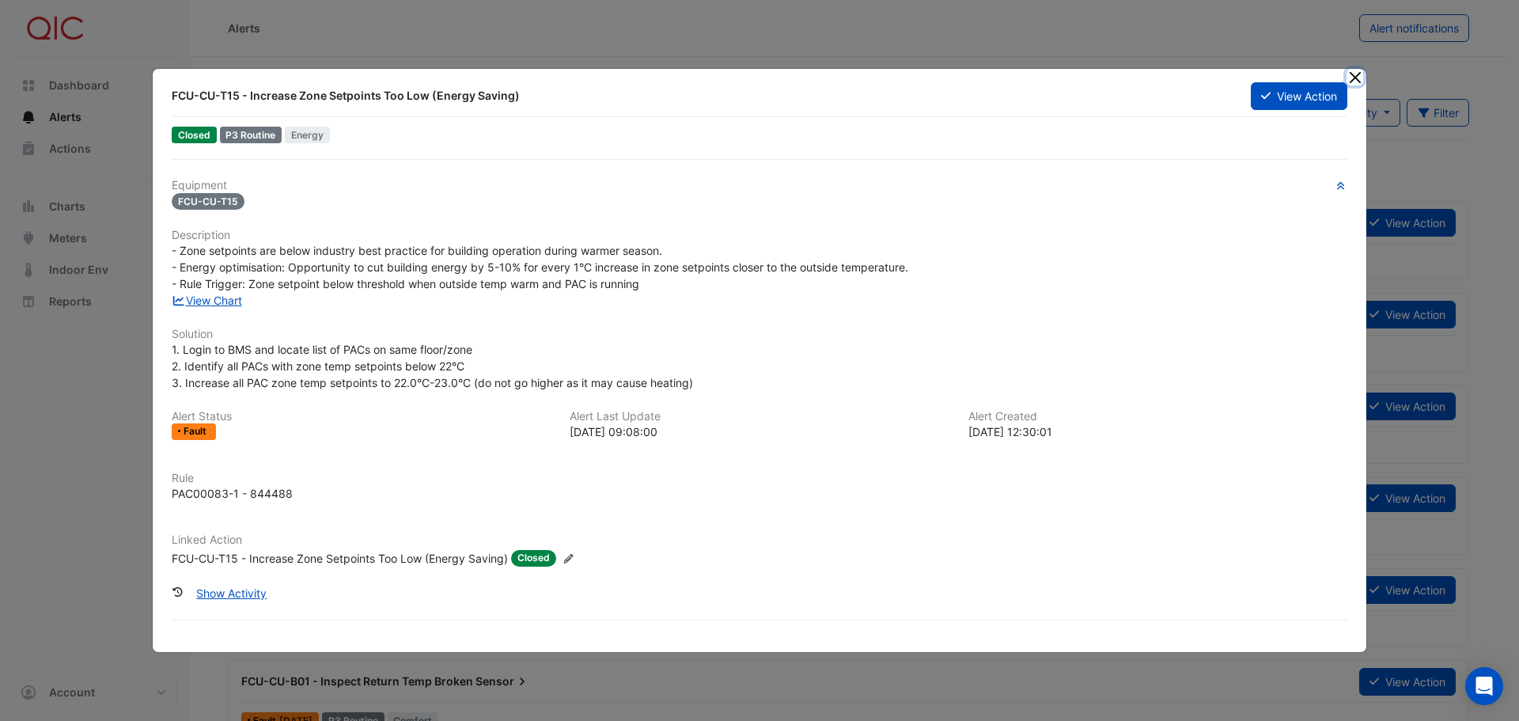
click at [1358, 79] on button "Close" at bounding box center [1355, 77] width 17 height 17
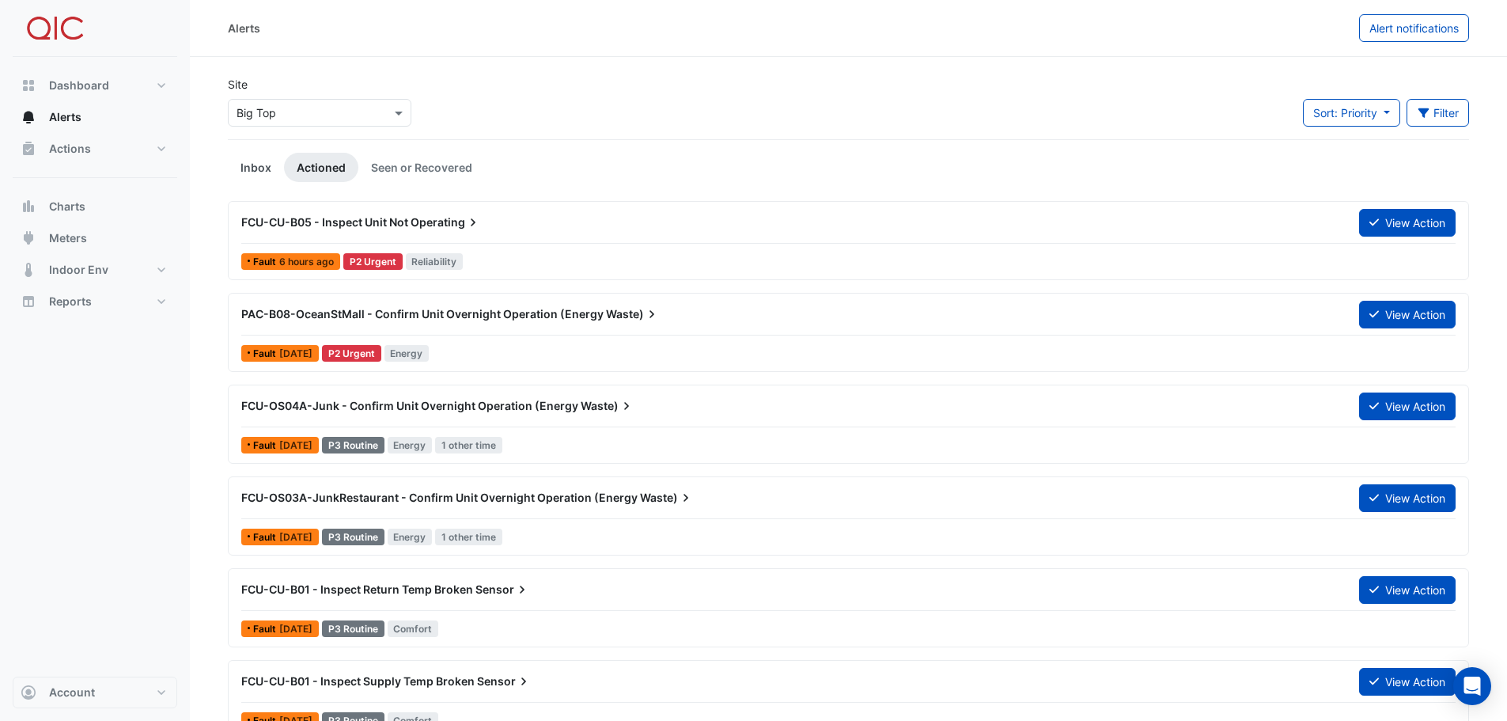
click at [252, 163] on link "Inbox" at bounding box center [256, 167] width 56 height 29
